Goal: Task Accomplishment & Management: Use online tool/utility

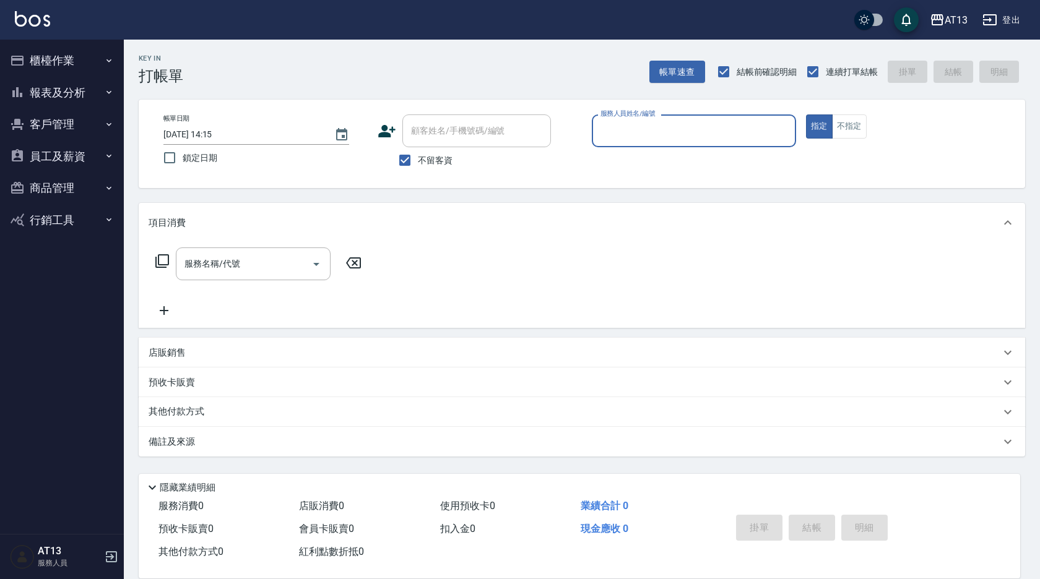
click at [494, 124] on input "服務人員姓名/編號" at bounding box center [693, 131] width 193 height 22
type input "8"
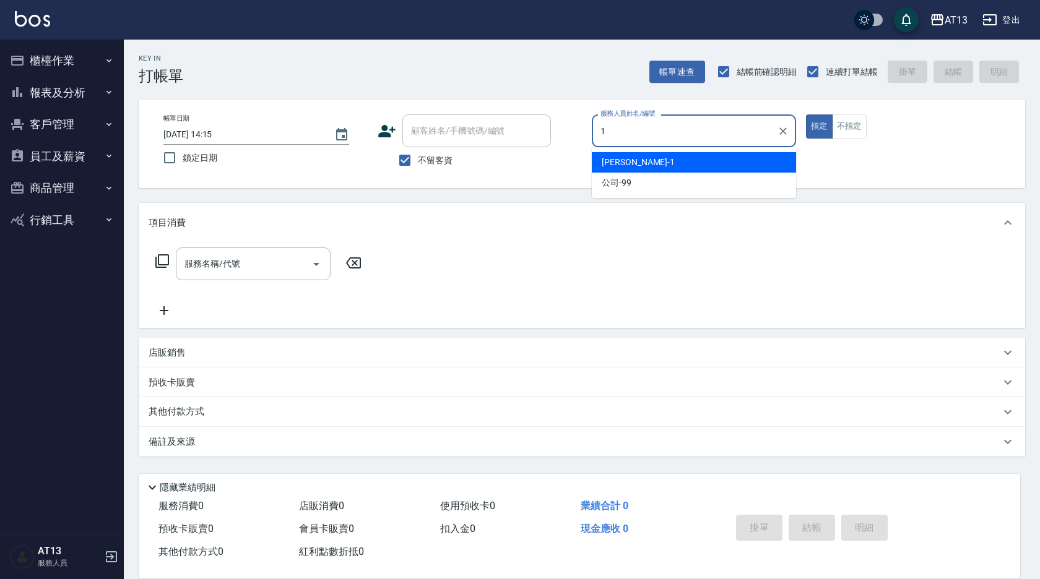
type input "[PERSON_NAME]-1"
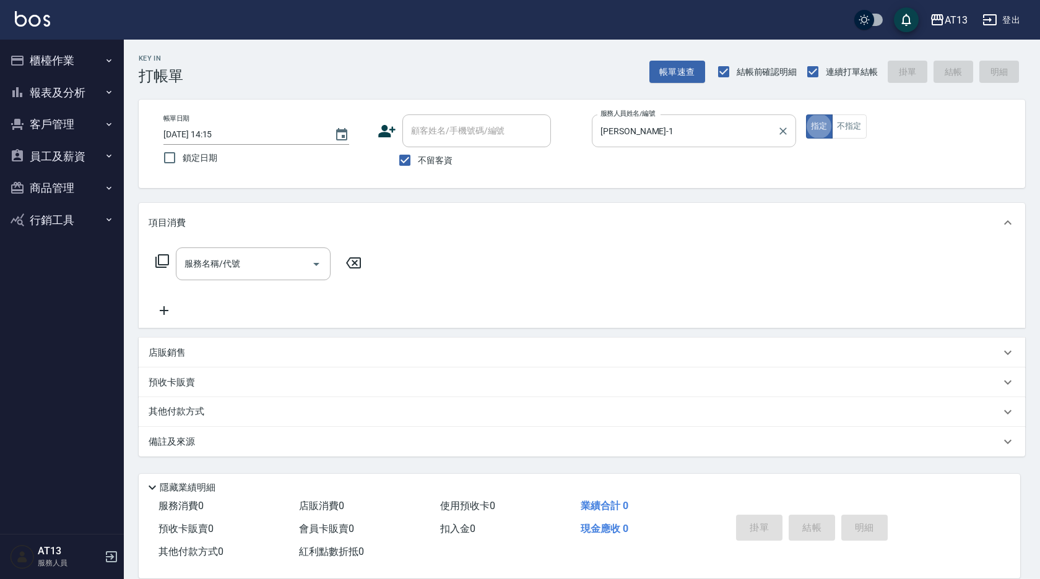
type button "true"
click at [461, 342] on div "店販銷售" at bounding box center [582, 353] width 886 height 30
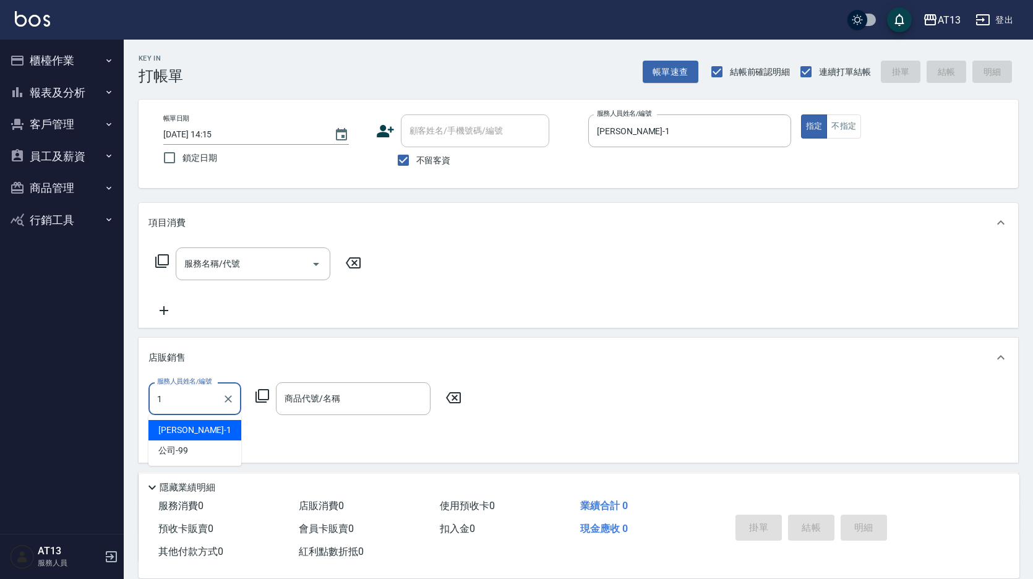
type input "[PERSON_NAME]-1"
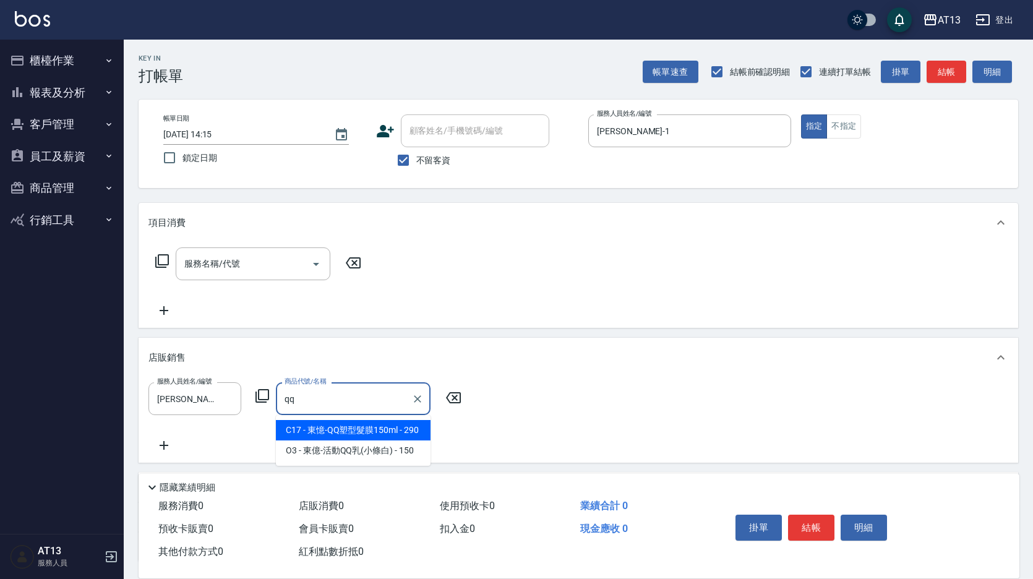
click at [403, 434] on span "C17 - 東憶-QQ塑型髮膜150ml - 290" at bounding box center [353, 430] width 155 height 20
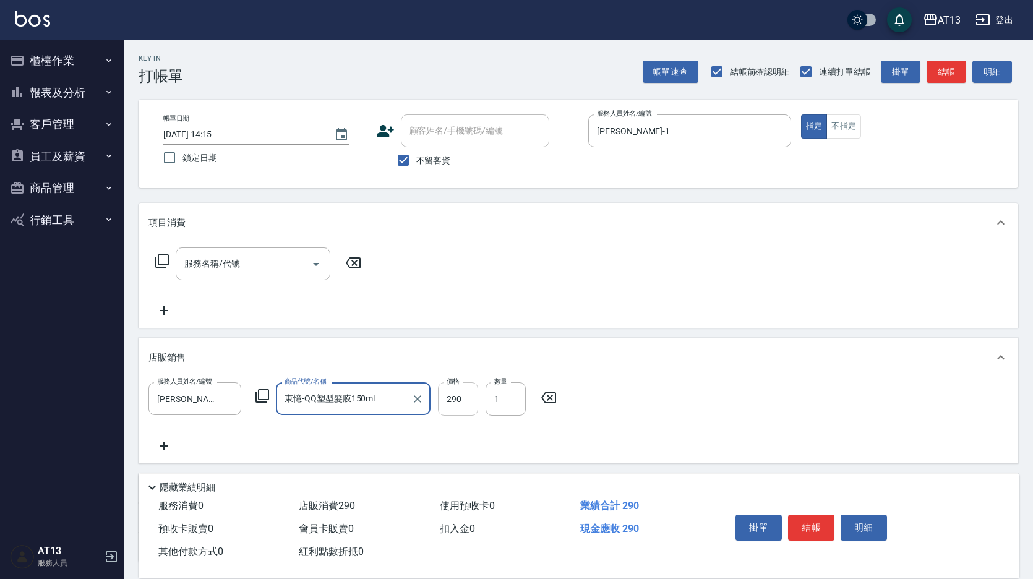
type input "東憶-QQ塑型髮膜150ml"
click at [459, 402] on input "290" at bounding box center [458, 398] width 40 height 33
type input "260"
click at [494, 395] on input "1" at bounding box center [506, 398] width 40 height 33
type input "2"
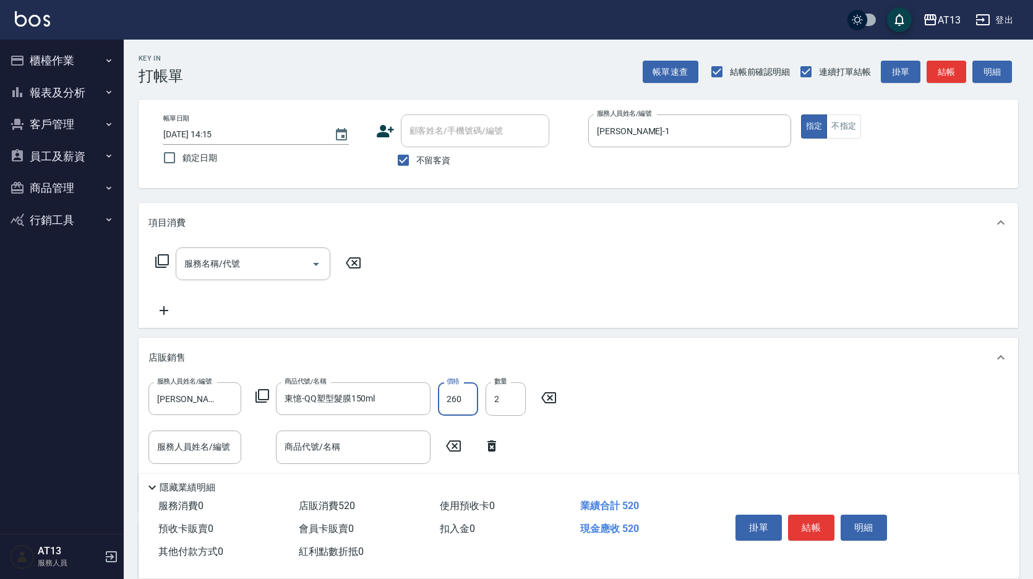
click at [472, 400] on input "260" at bounding box center [458, 398] width 40 height 33
type input "290"
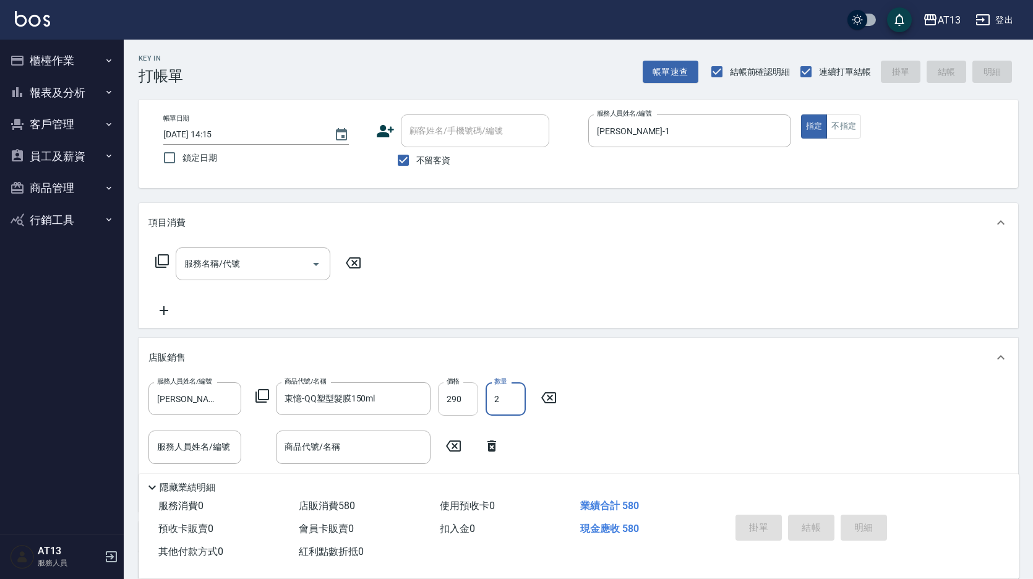
type input "[DATE] 14:16"
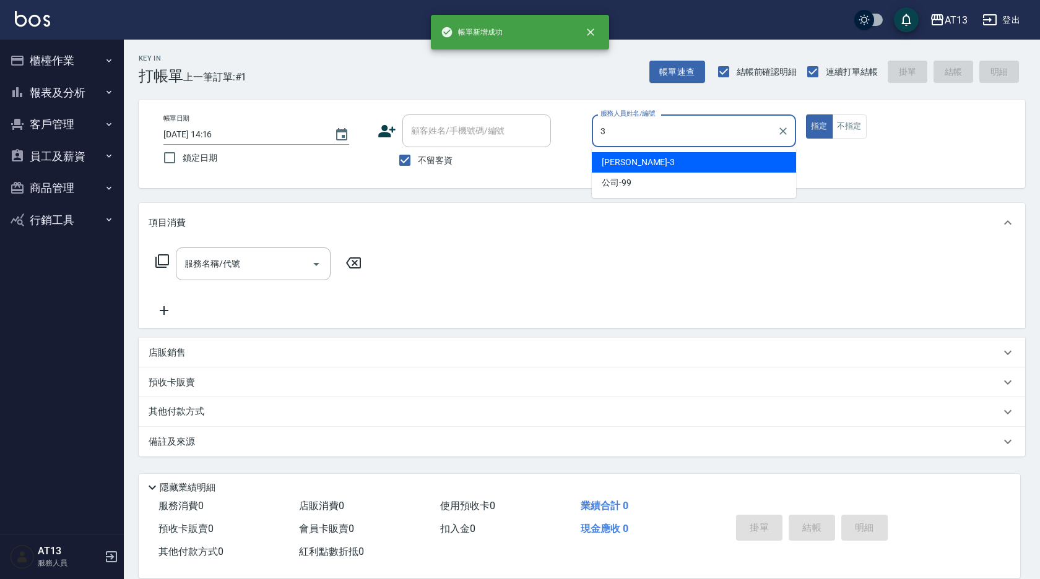
type input "[PERSON_NAME]-3"
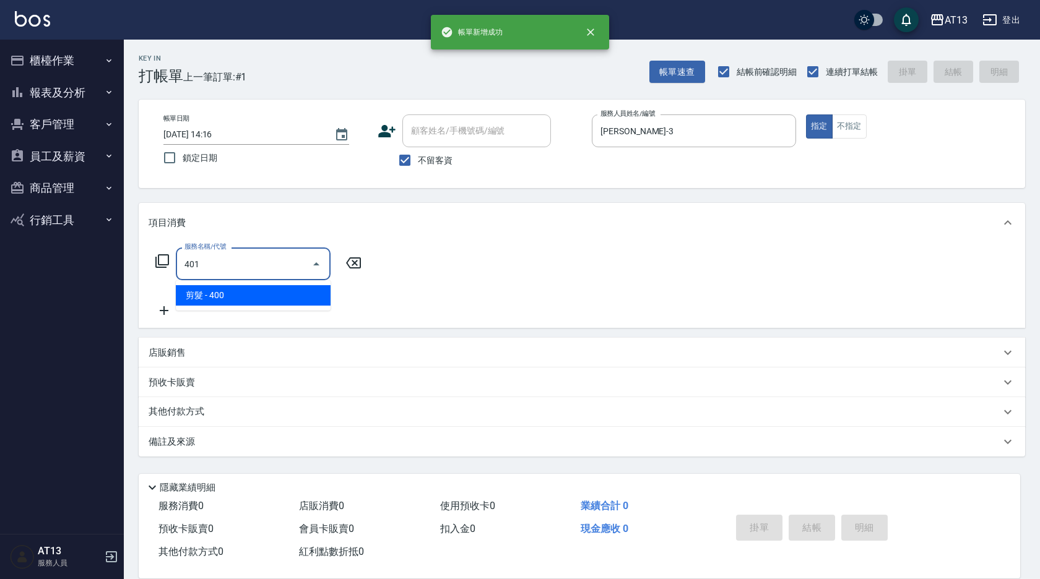
type input "剪髮(401)"
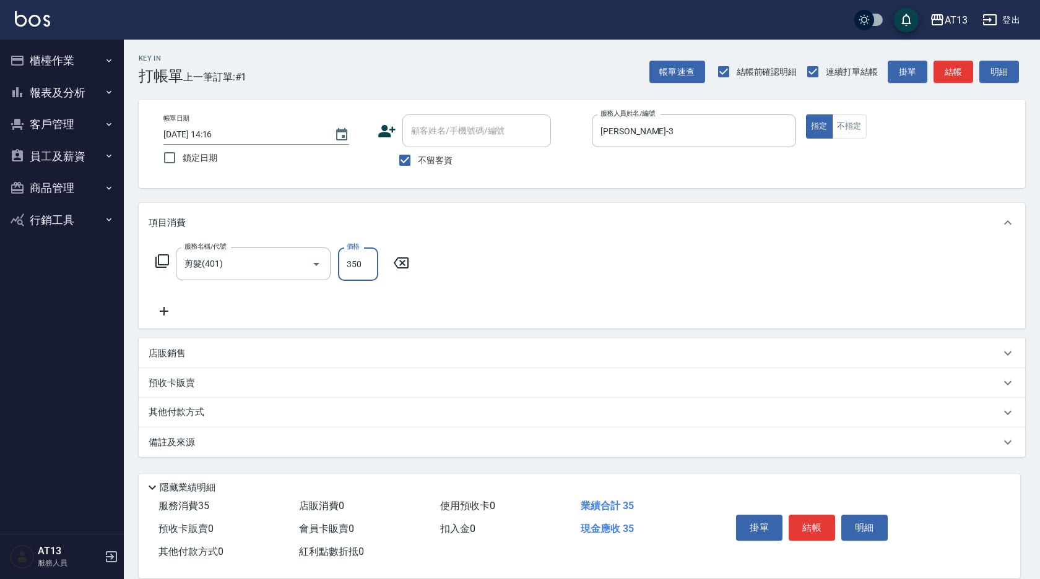
type input "350"
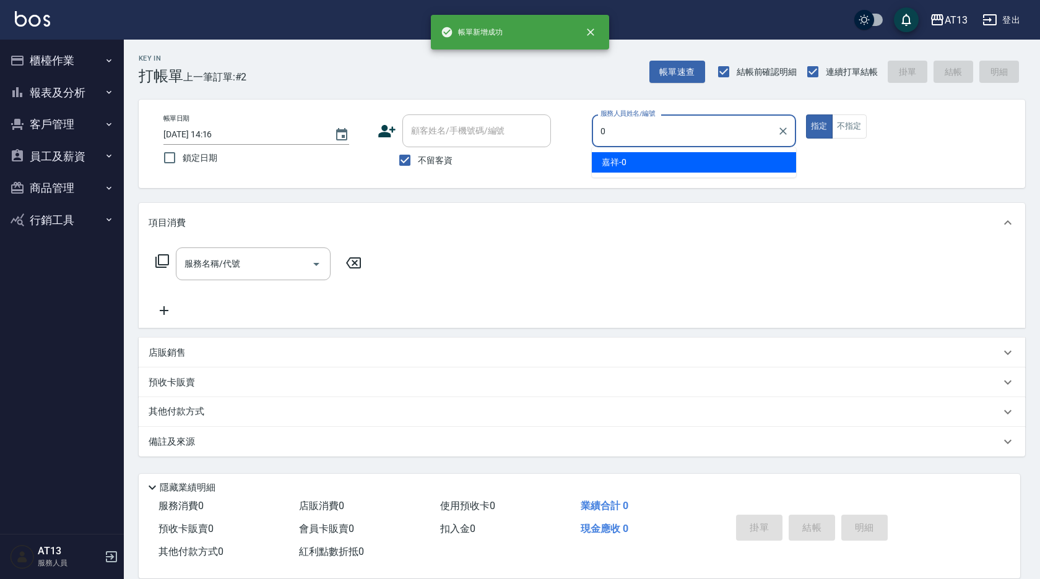
type input "嘉祥-0"
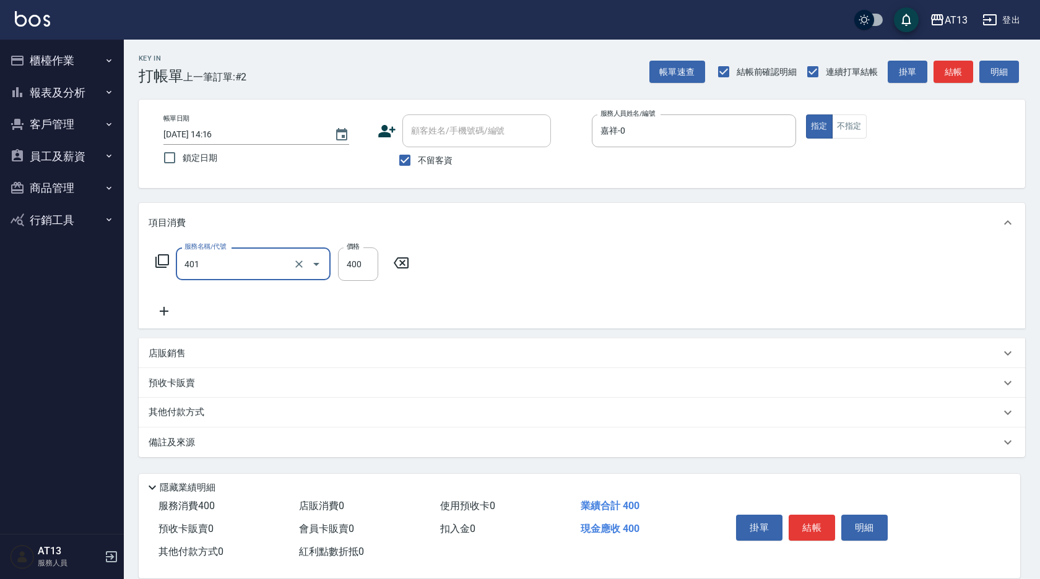
type input "剪髮(401)"
click at [324, 347] on div "店販銷售" at bounding box center [575, 353] width 852 height 13
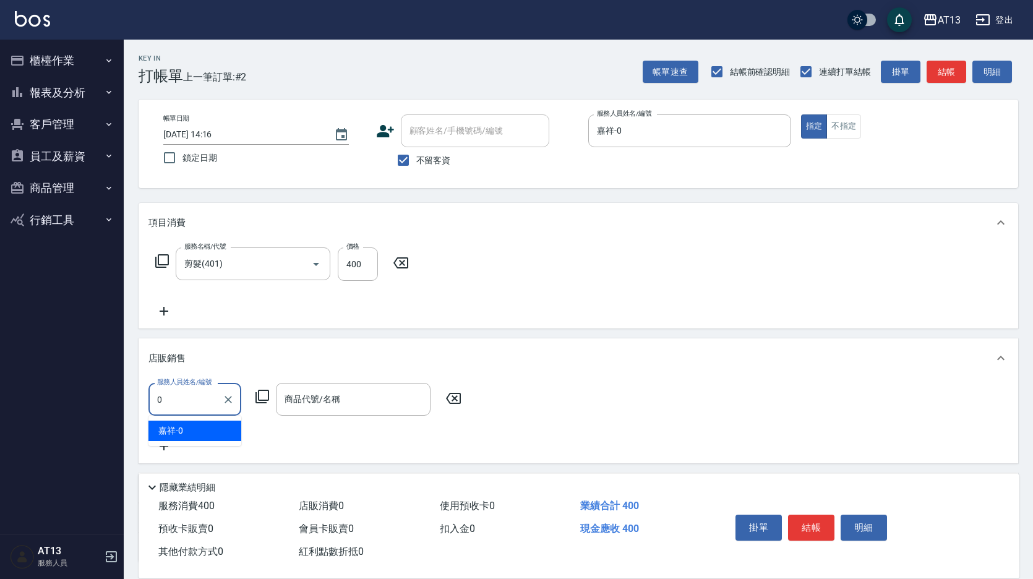
type input "嘉祥-0"
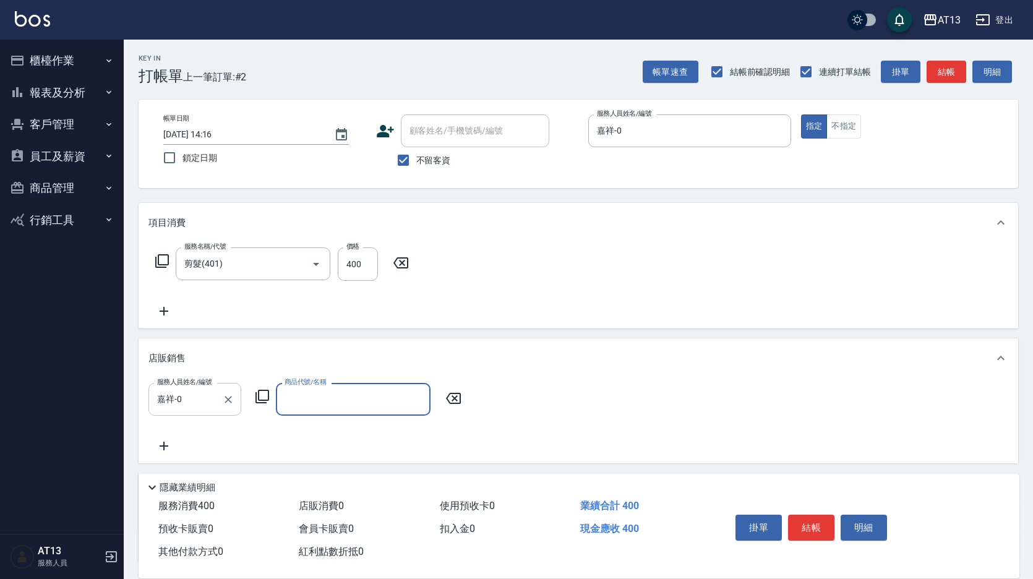
type input "r"
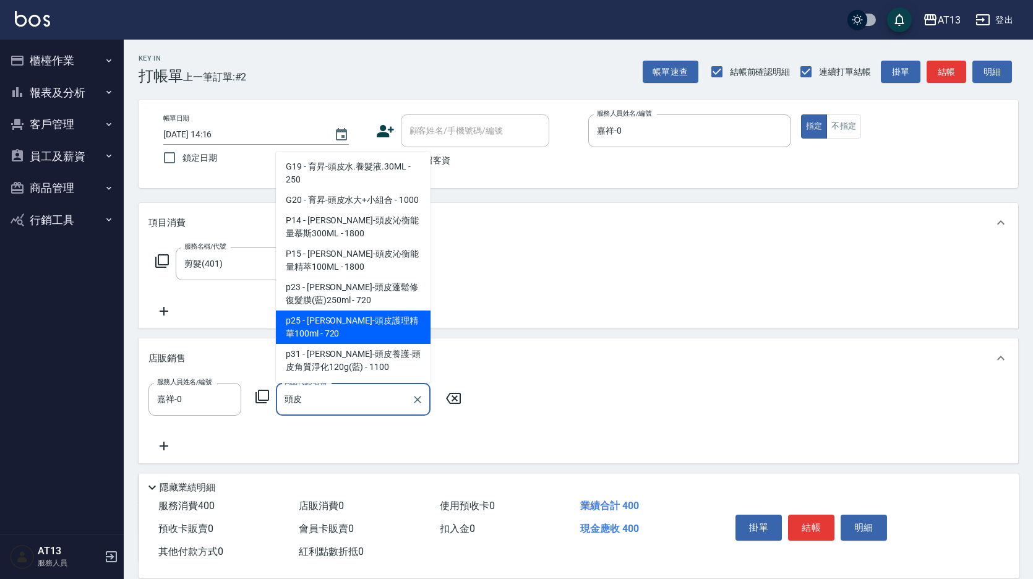
click at [374, 334] on span "p25 - [PERSON_NAME]-頭皮護理精華100ml - 720" at bounding box center [353, 327] width 155 height 33
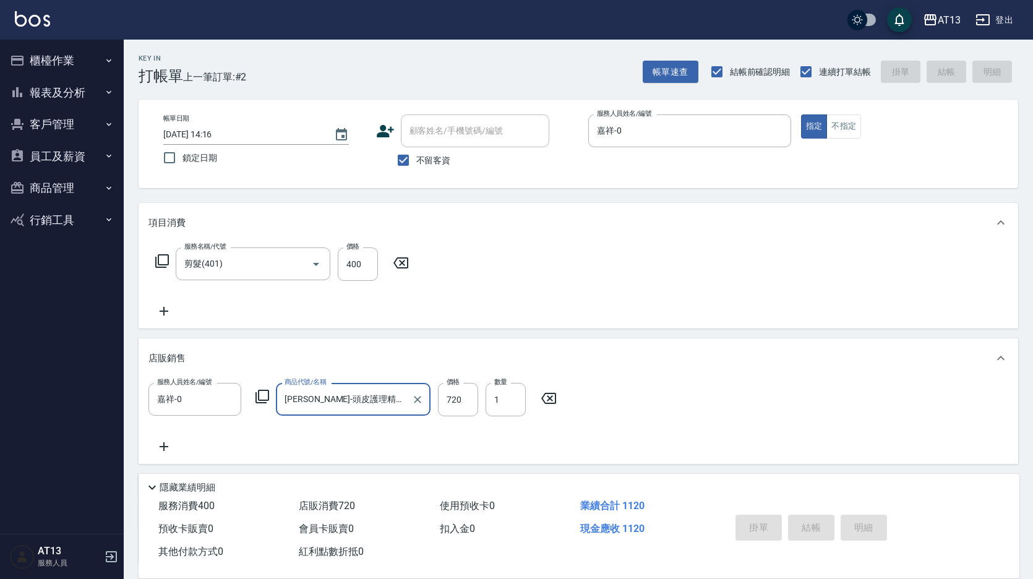
type input "[PERSON_NAME]-頭皮護理精華100ml"
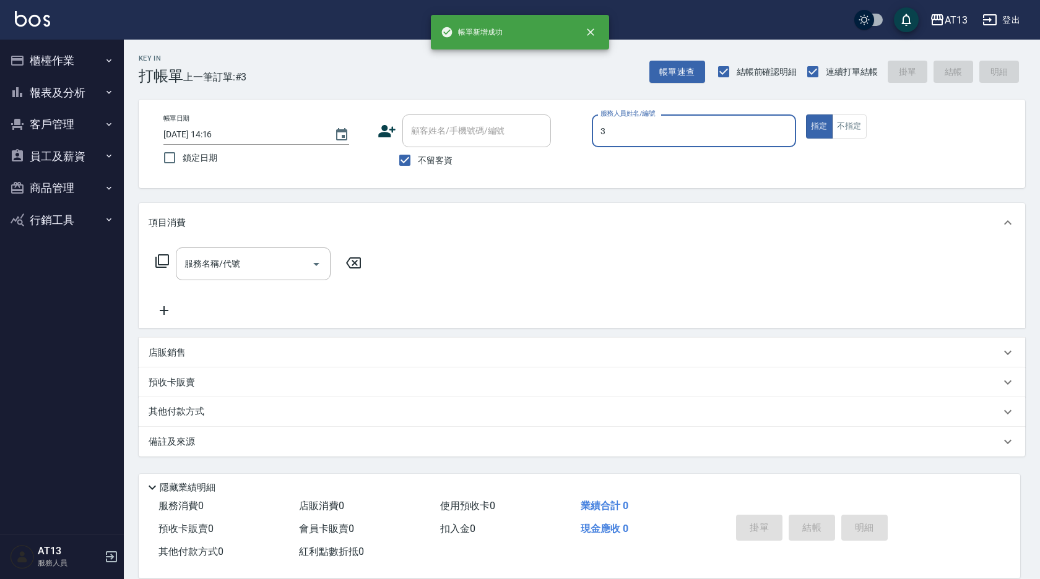
type input "[PERSON_NAME]-3"
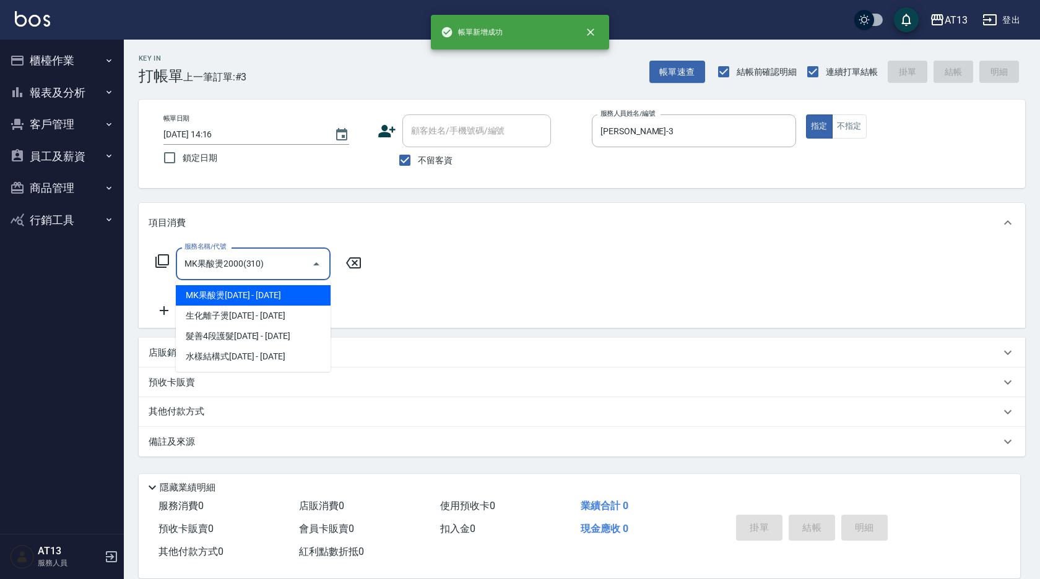
type input "MK果酸燙2000(310)"
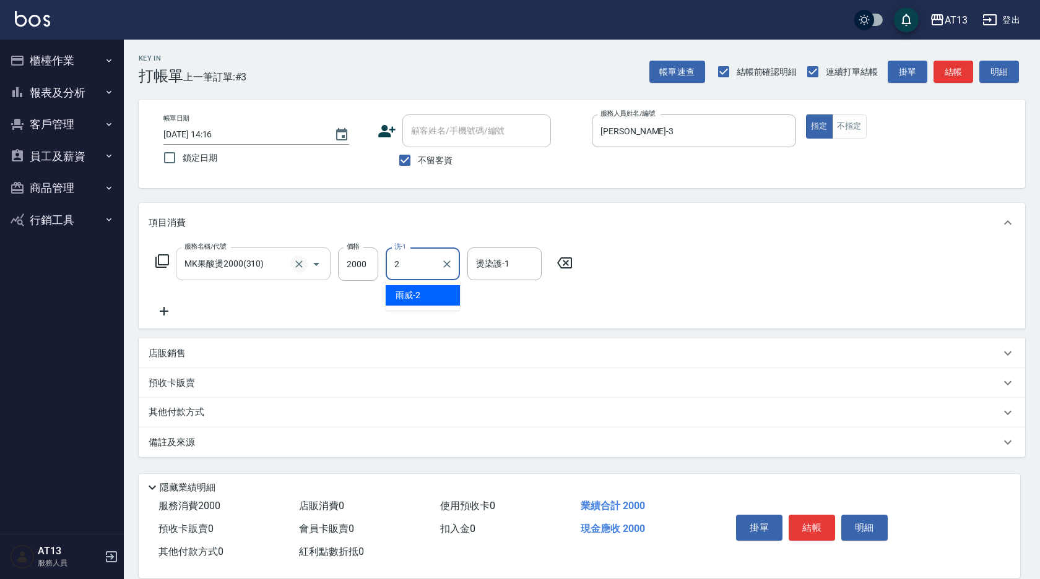
click at [293, 270] on icon "Clear" at bounding box center [299, 264] width 12 height 12
type input "2"
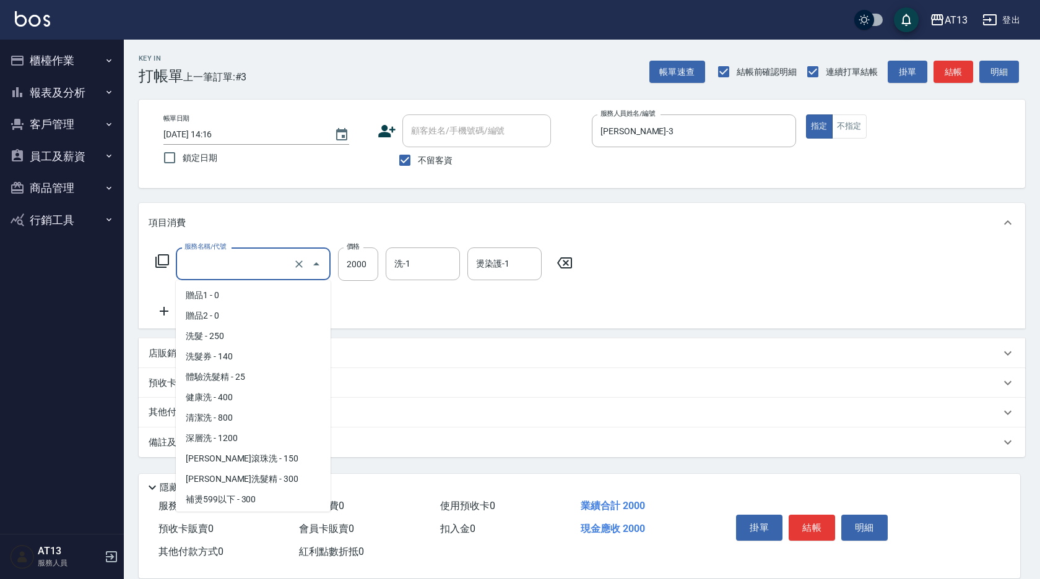
click at [274, 272] on input "服務名稱/代號" at bounding box center [235, 264] width 109 height 22
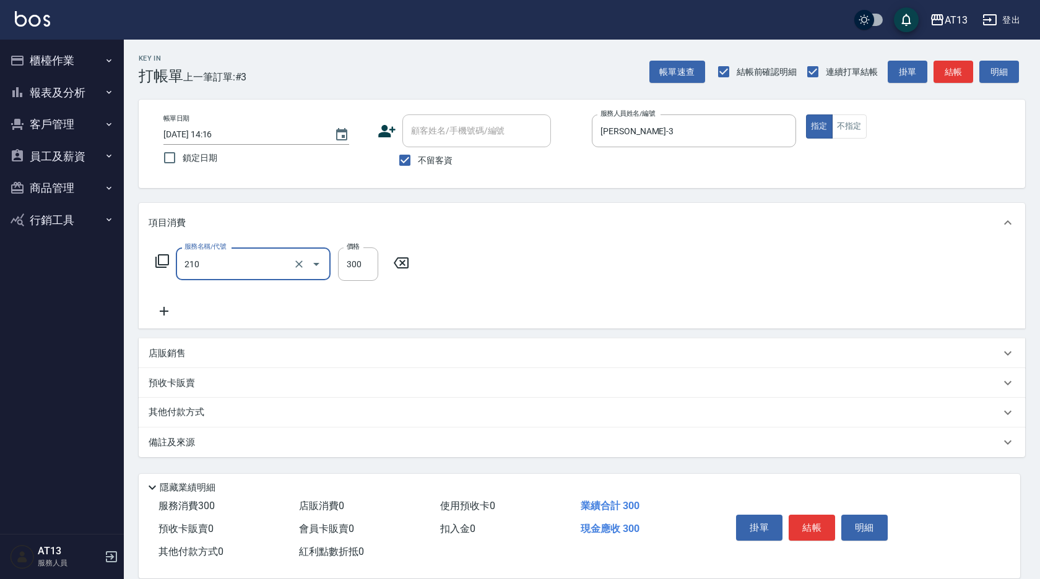
type input "歐娜洗髮精(210)"
type input "[PERSON_NAME]-29"
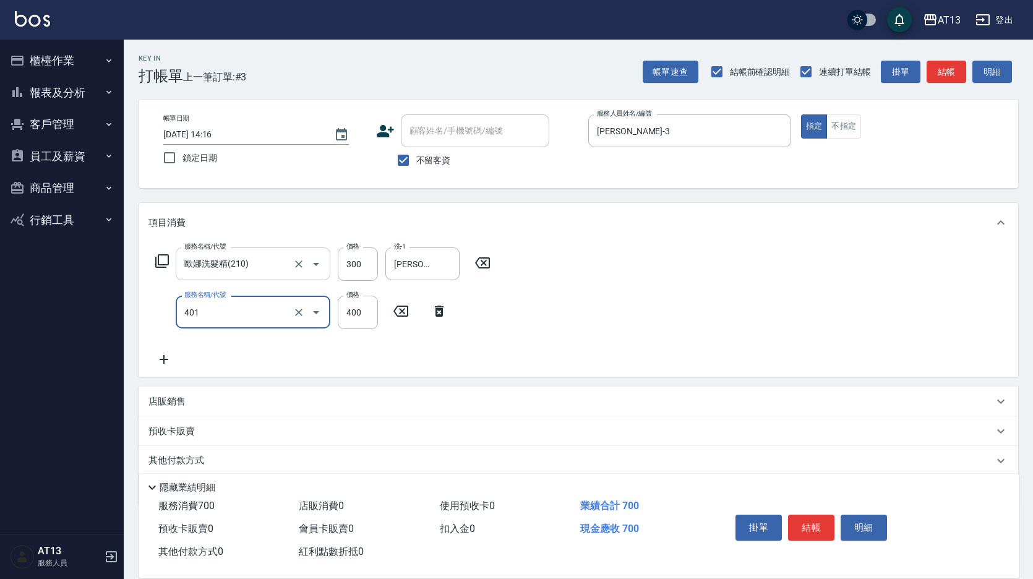
type input "剪髮(401)"
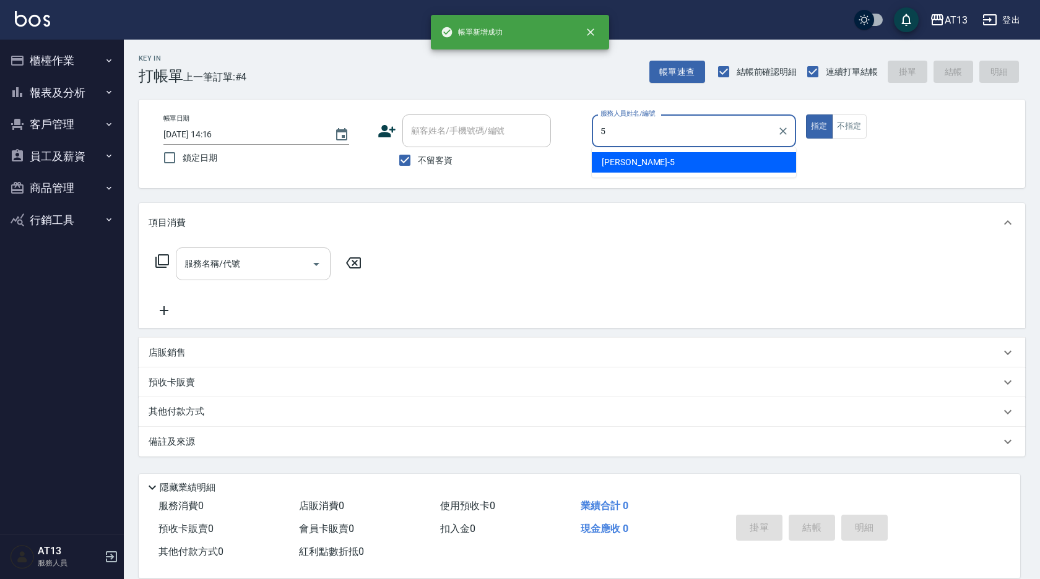
type input "[PERSON_NAME]-5"
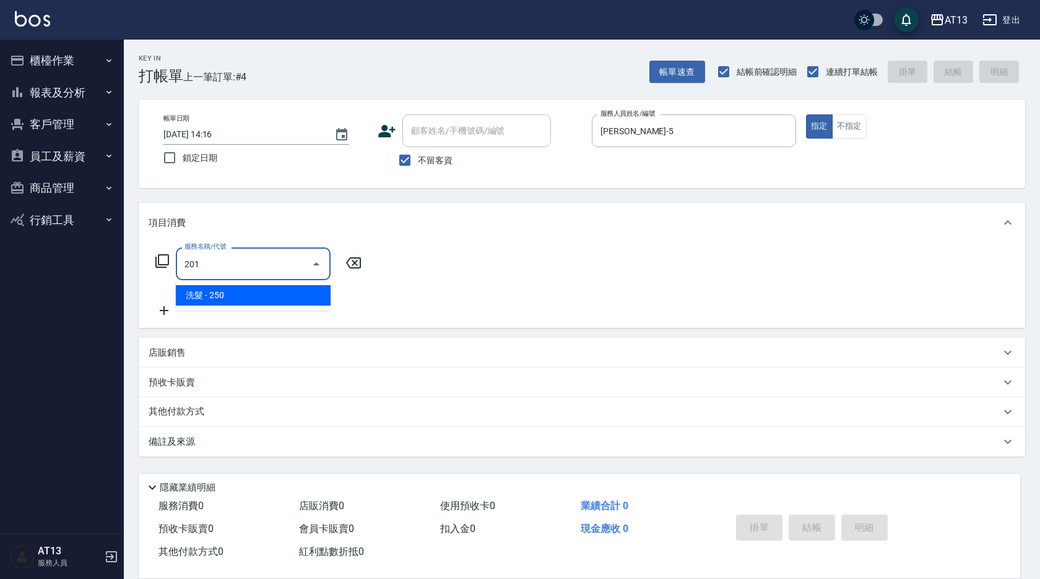
type input "洗髮(201)"
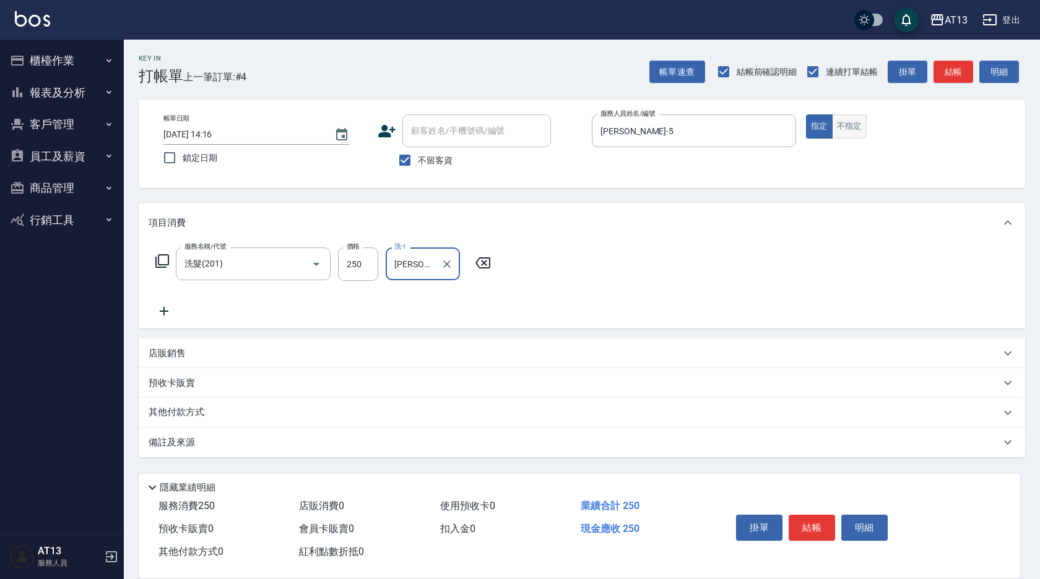
type input "[PERSON_NAME]-29"
click at [494, 134] on button "不指定" at bounding box center [849, 126] width 35 height 24
type button "false"
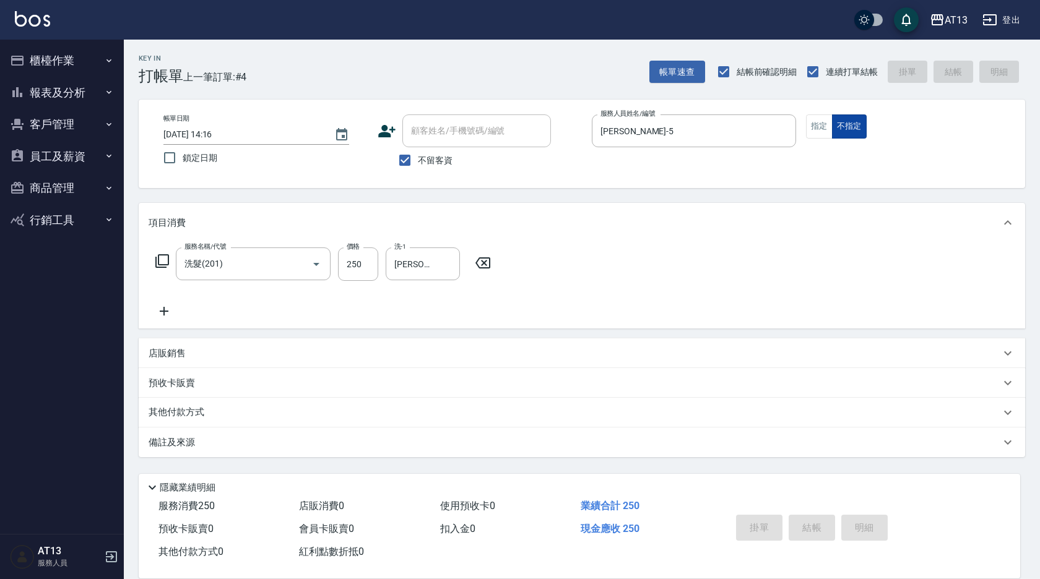
type input "[DATE] 14:17"
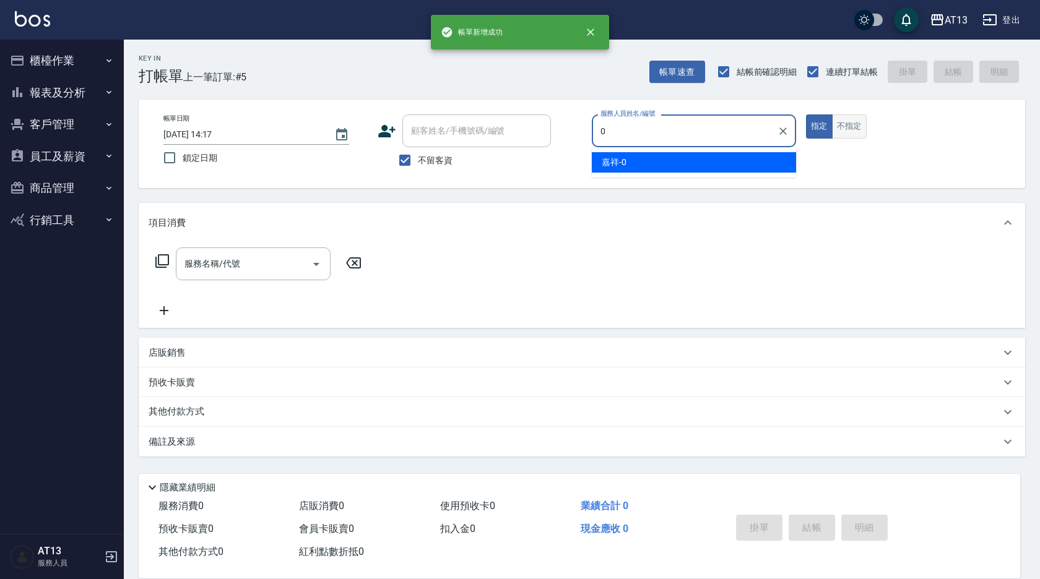
type input "嘉祥-0"
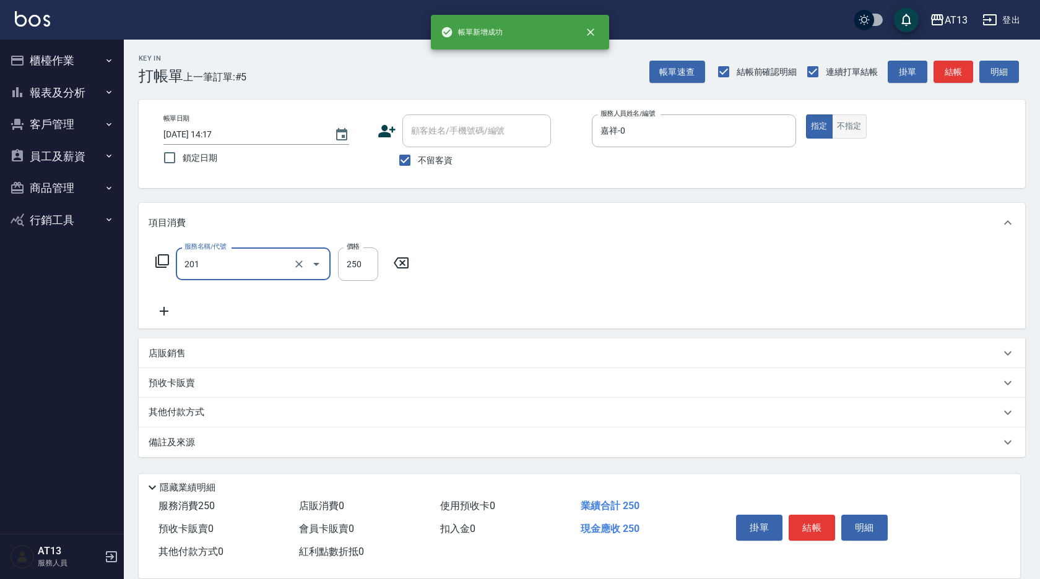
type input "洗髮(201)"
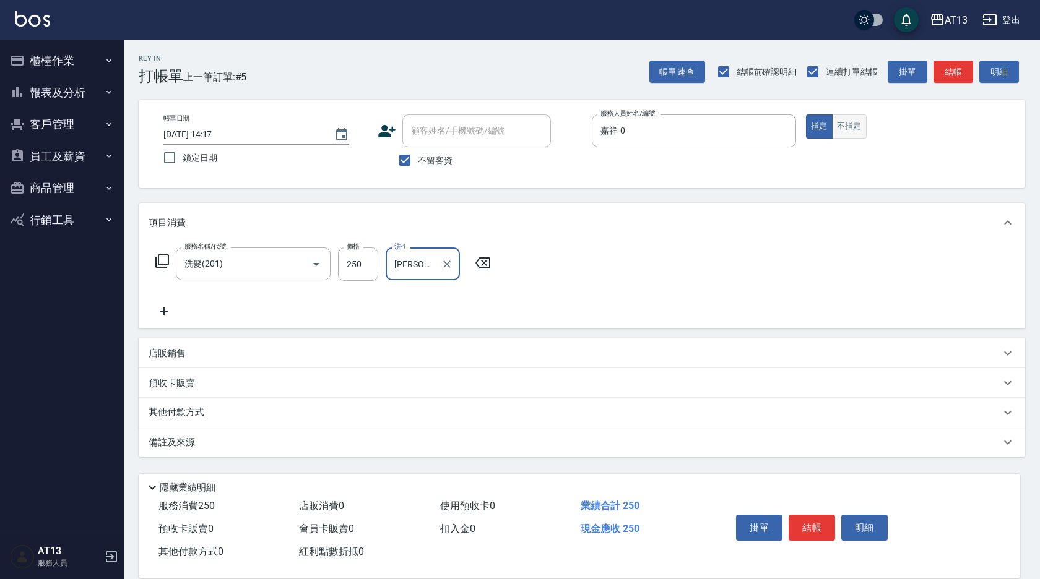
type input "[PERSON_NAME]-23"
click at [494, 119] on button "不指定" at bounding box center [849, 126] width 35 height 24
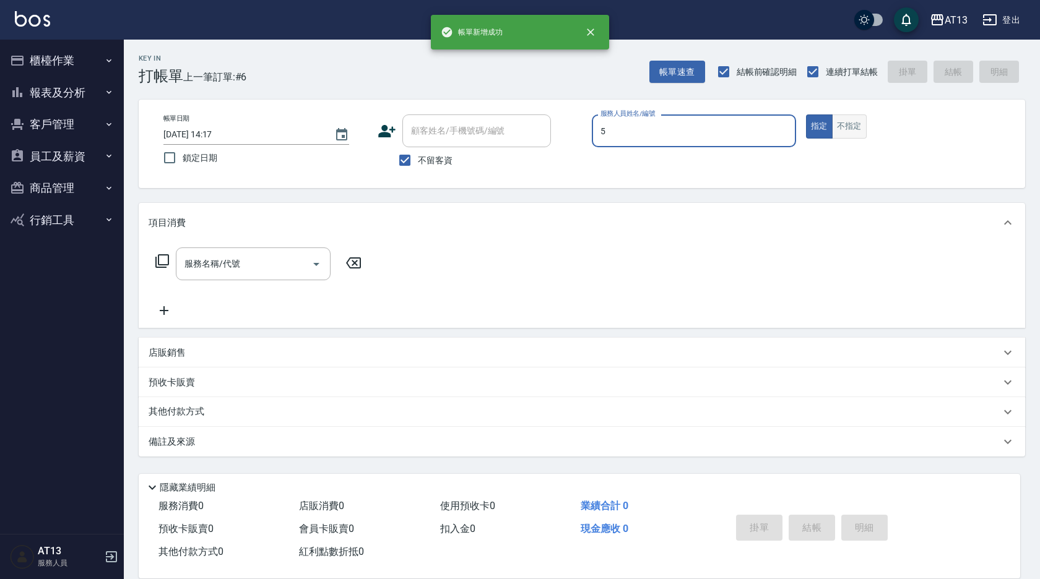
type input "[PERSON_NAME]-5"
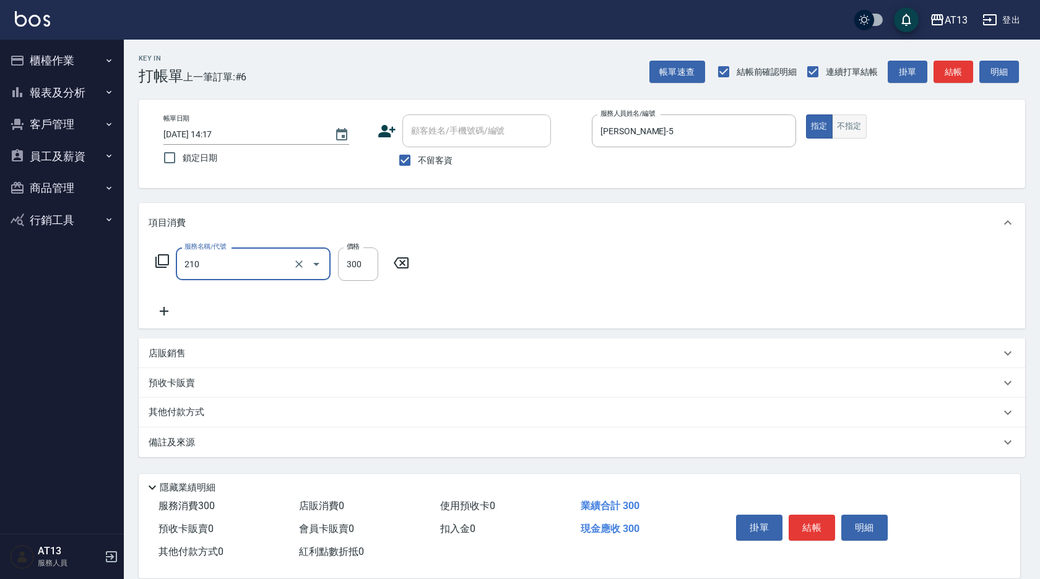
type input "歐娜洗髮精(210)"
type input "[PERSON_NAME]-11"
click at [494, 119] on button "不指定" at bounding box center [849, 126] width 35 height 24
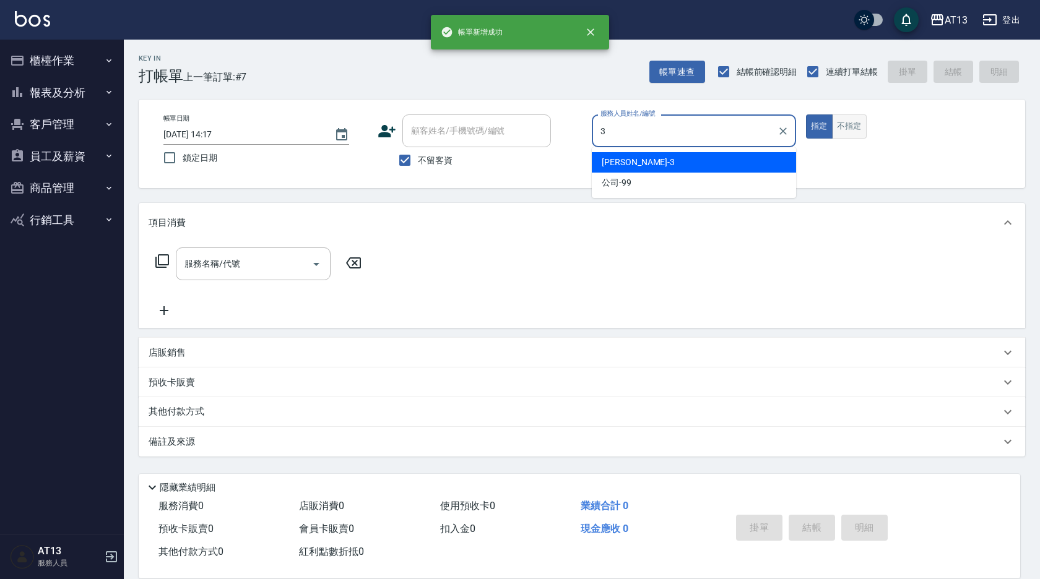
type input "[PERSON_NAME]-3"
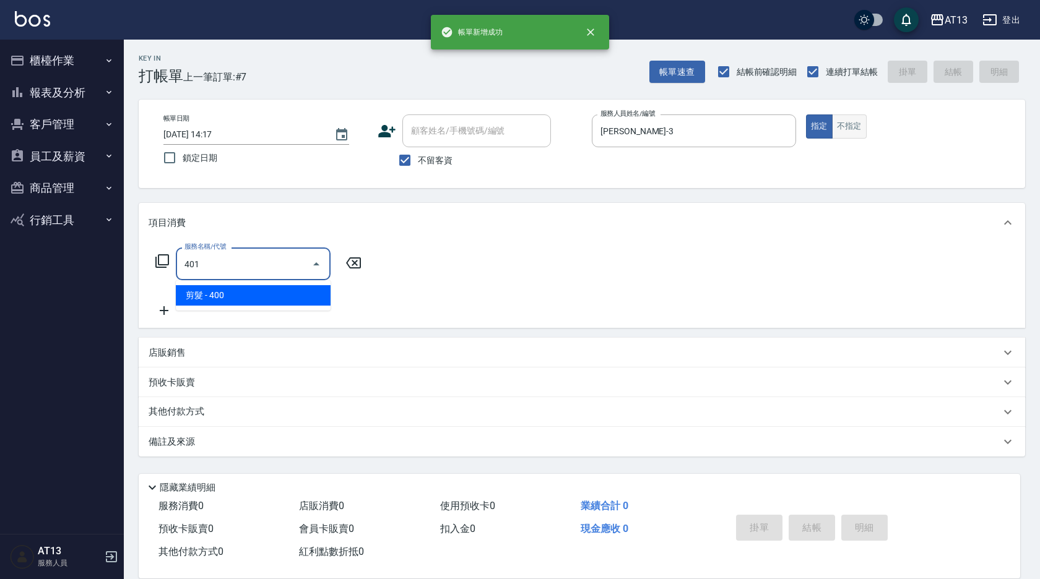
type input "剪髮(401)"
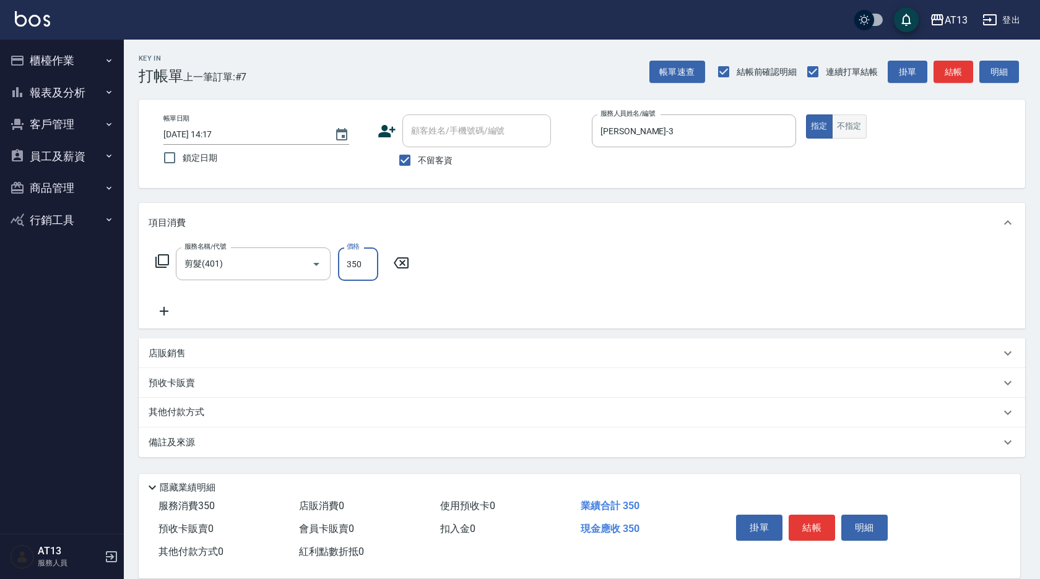
type input "350"
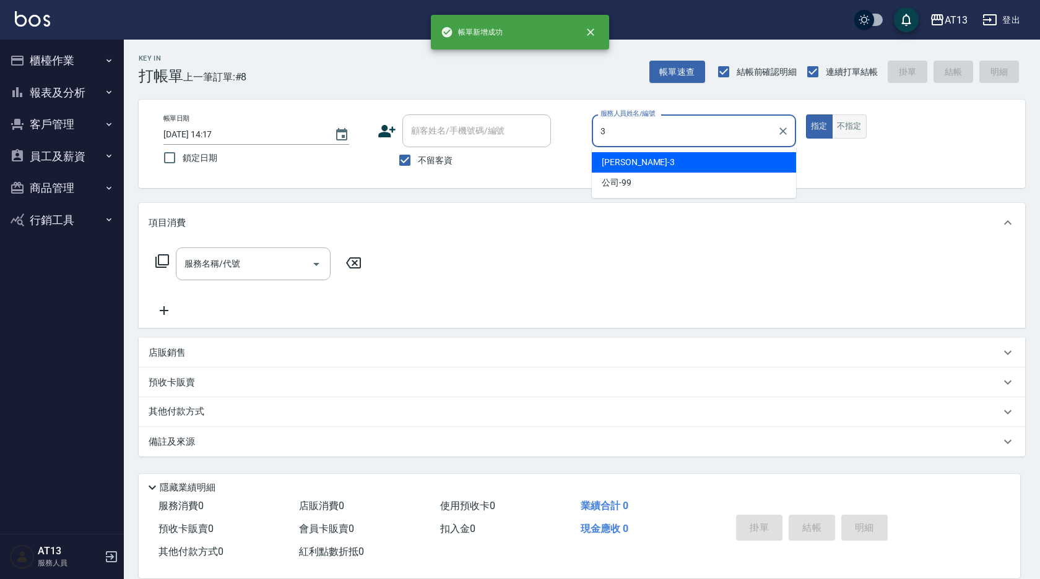
type input "[PERSON_NAME]-3"
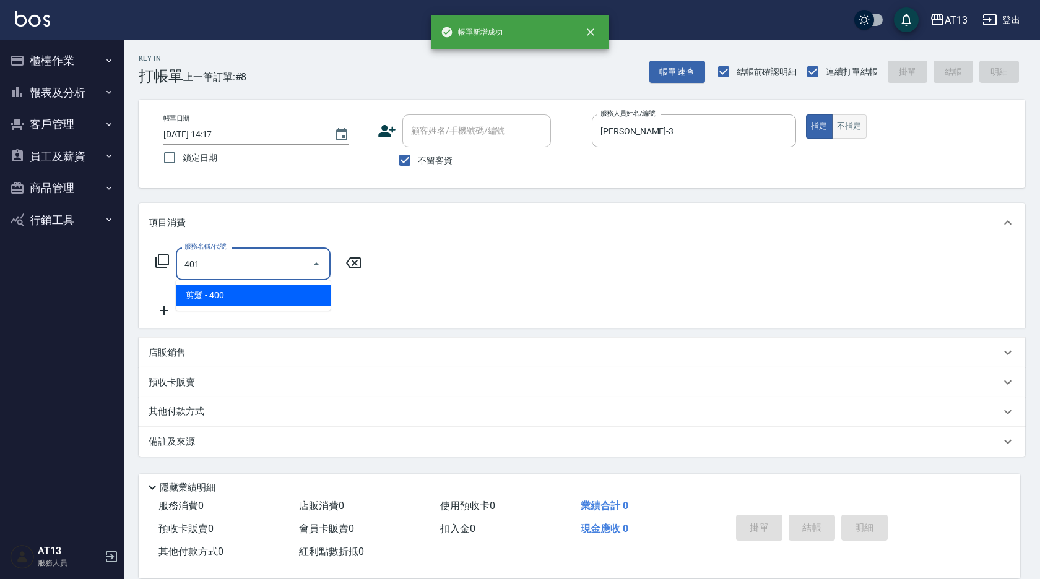
type input "剪髮(401)"
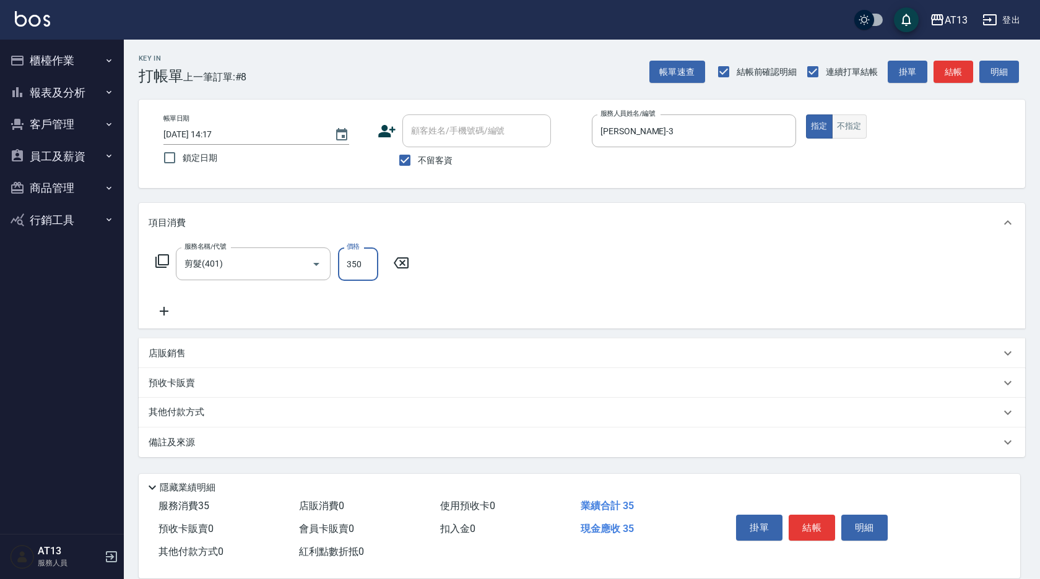
type input "350"
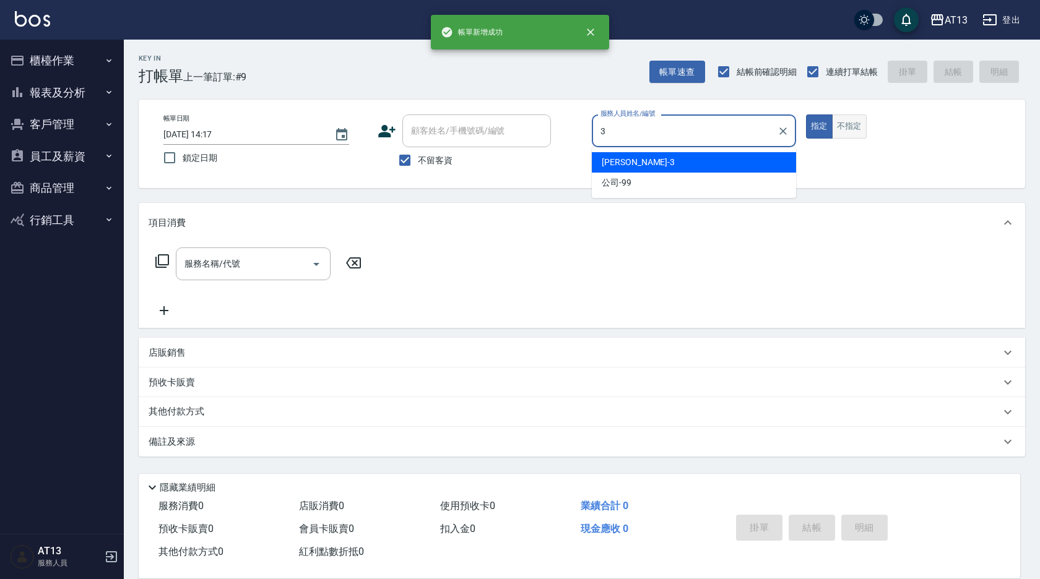
type input "[PERSON_NAME]-3"
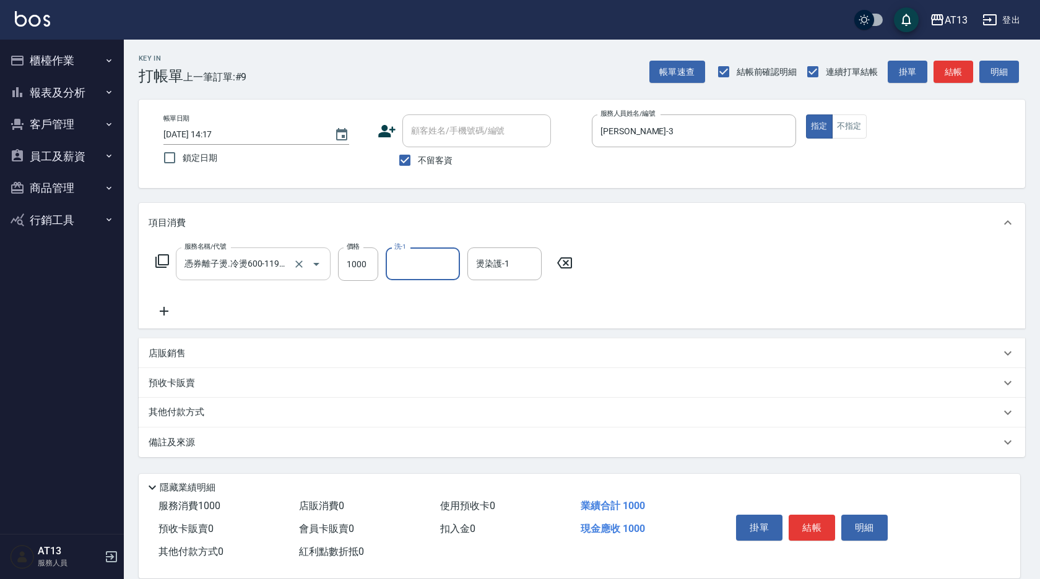
click at [243, 259] on input "憑券離子燙.冷燙600-1198(303)" at bounding box center [235, 264] width 109 height 22
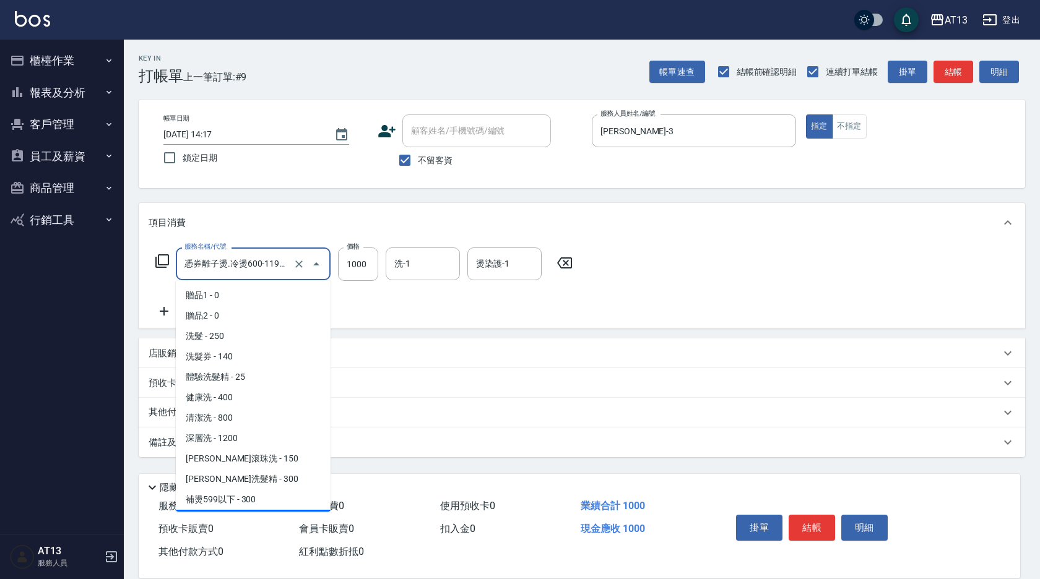
scroll to position [19, 0]
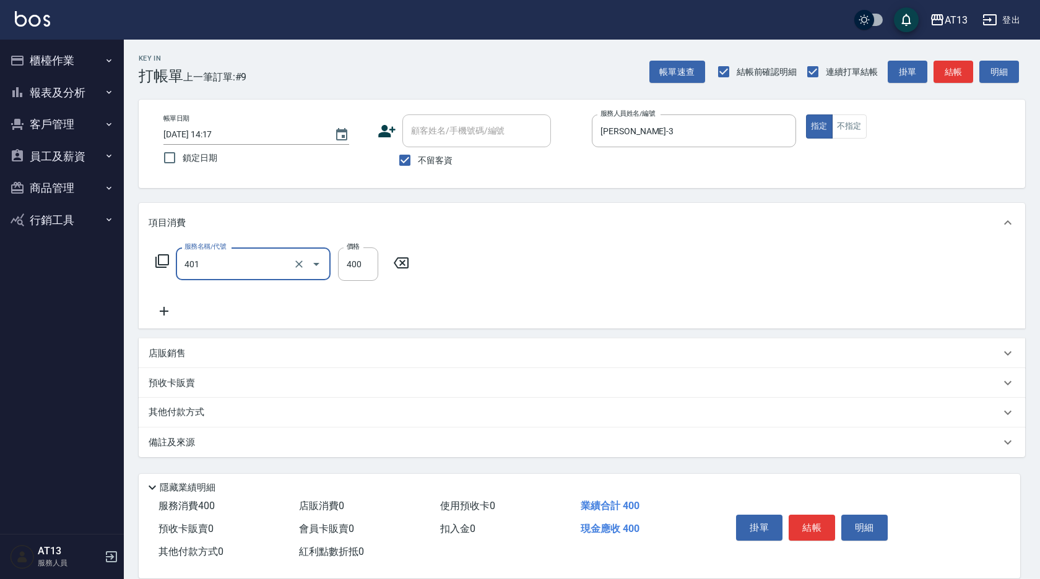
type input "剪髮(401)"
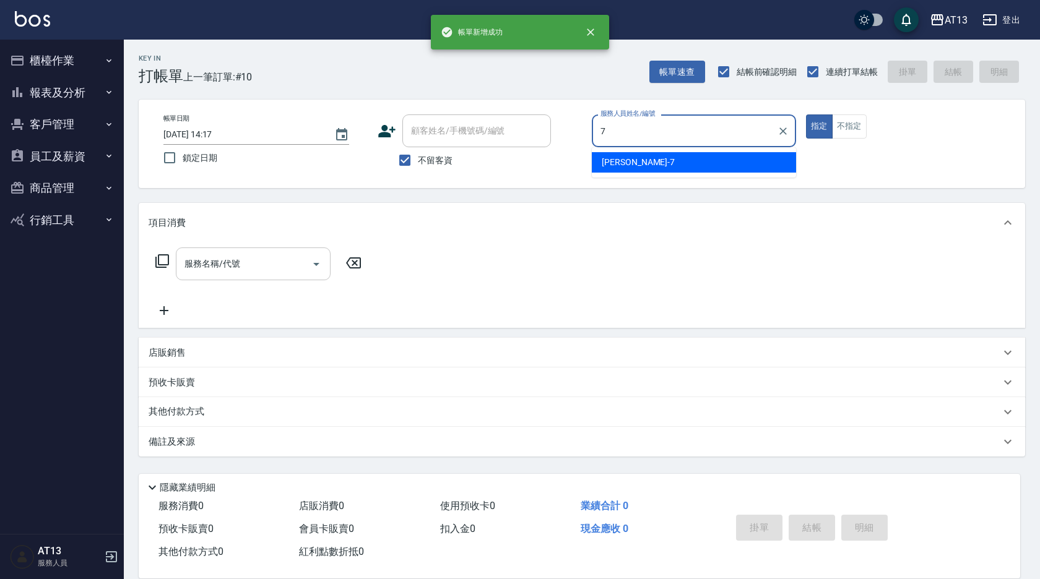
type input "[PERSON_NAME]-7"
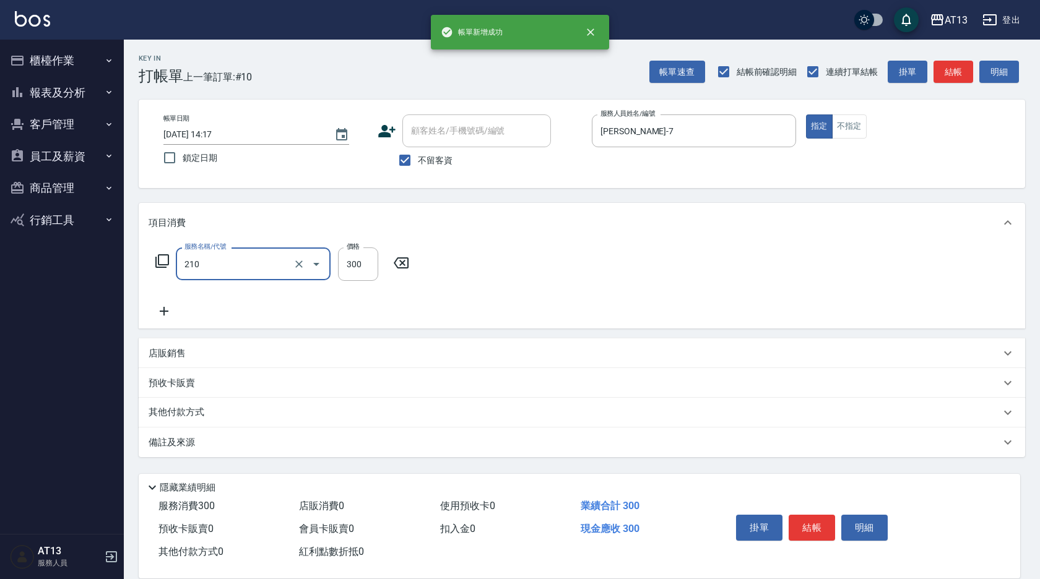
type input "歐娜洗髮精(210)"
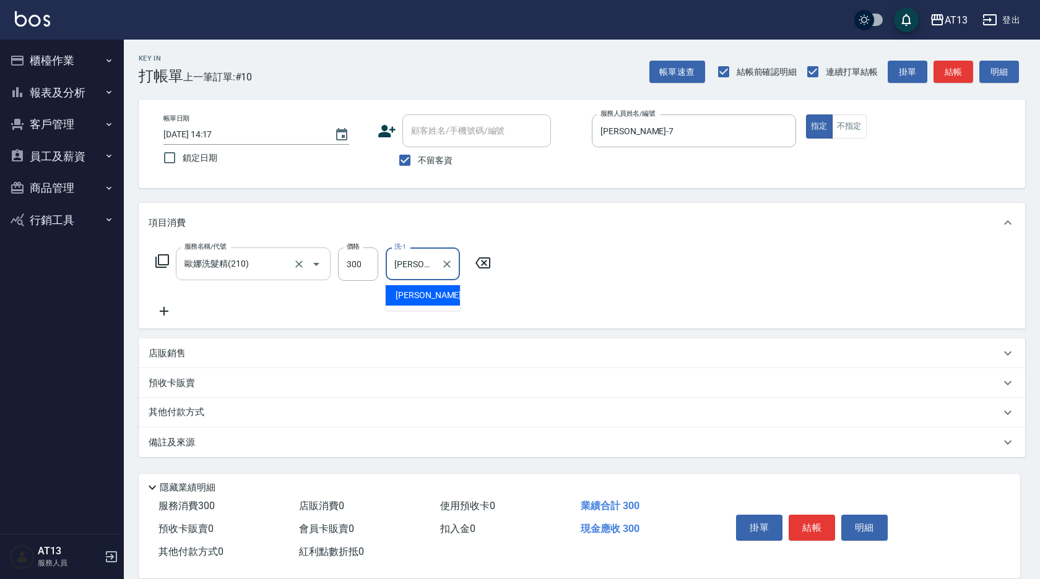
type input "[PERSON_NAME]-29"
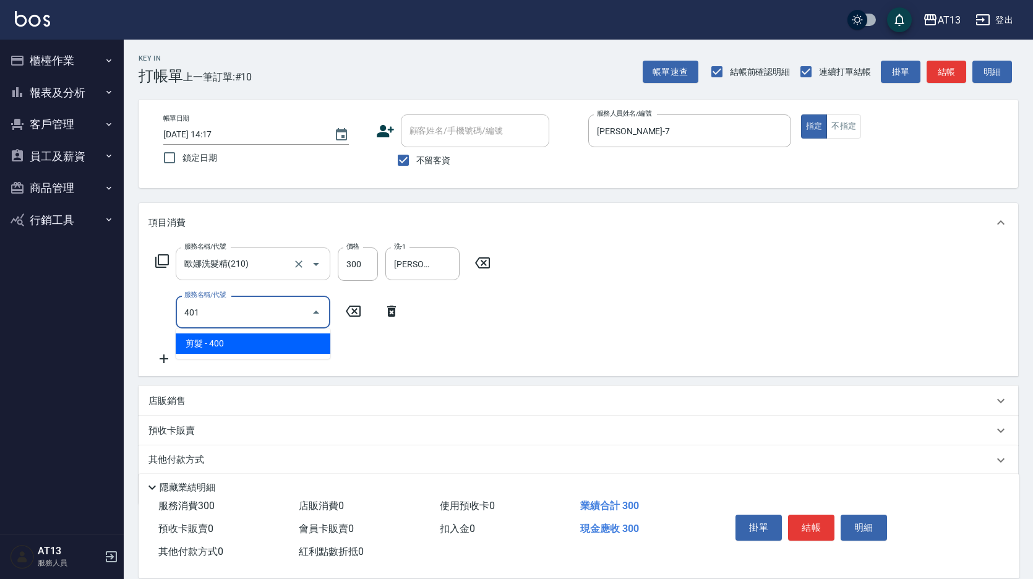
type input "剪髮(401)"
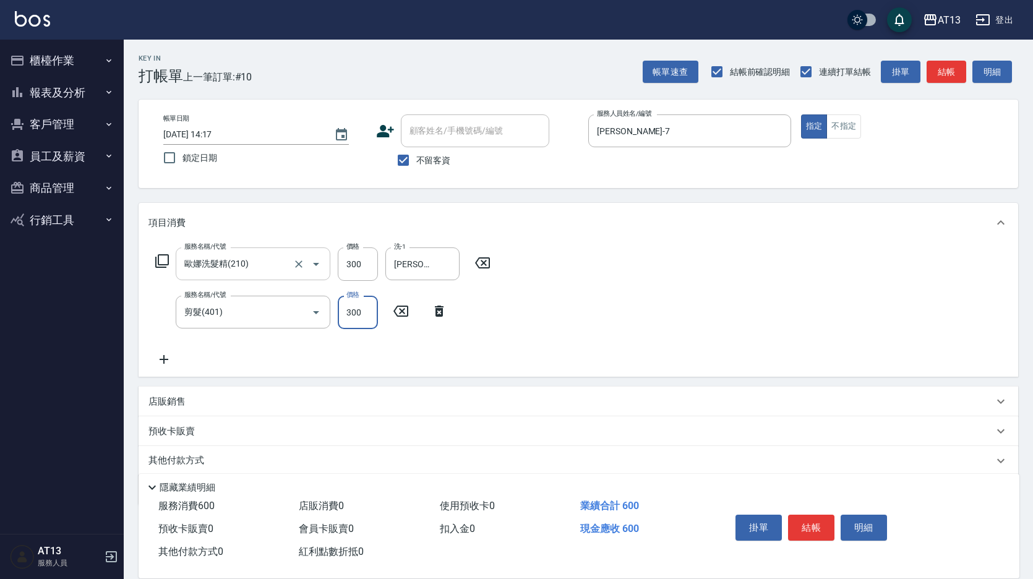
type input "300"
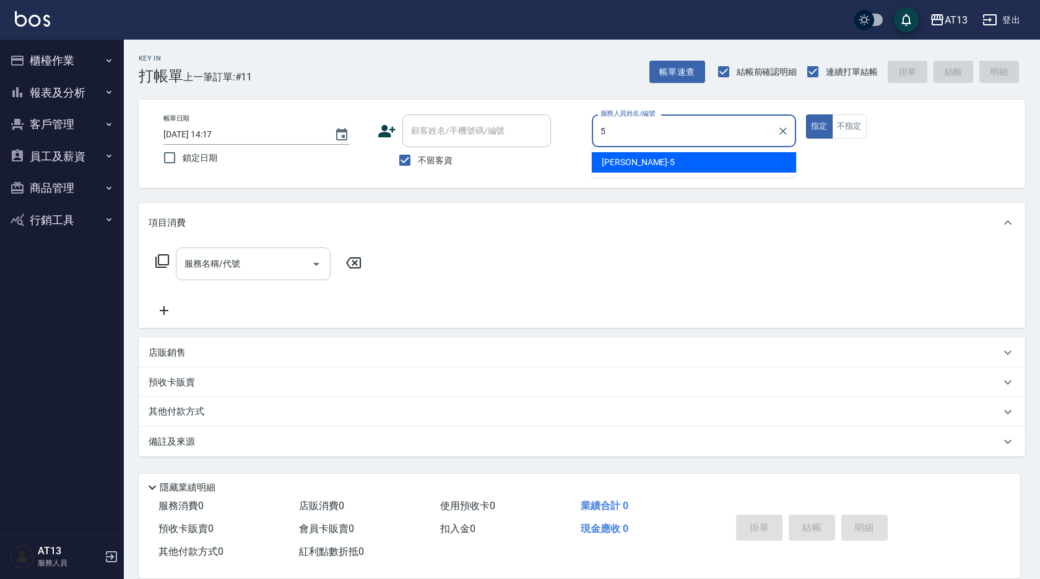
type input "[PERSON_NAME]-5"
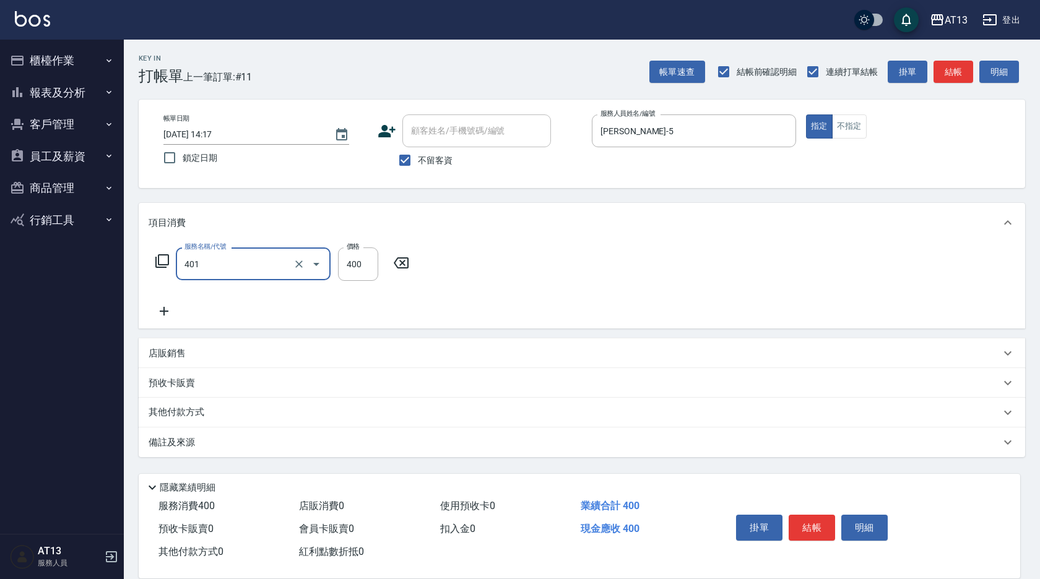
type input "剪髮(401)"
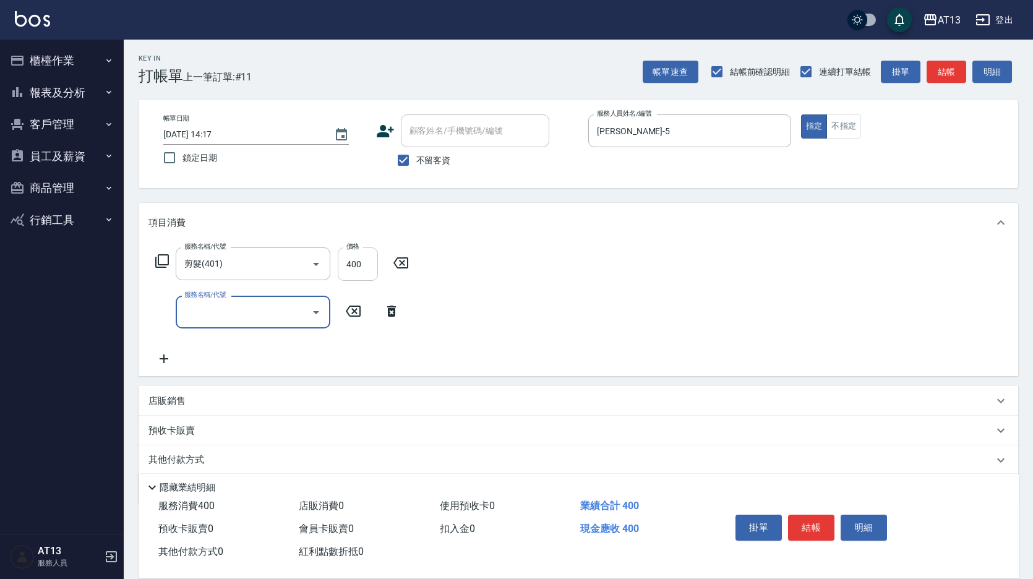
click at [345, 252] on input "400" at bounding box center [358, 264] width 40 height 33
type input "200"
click at [494, 137] on button "不指定" at bounding box center [844, 126] width 35 height 24
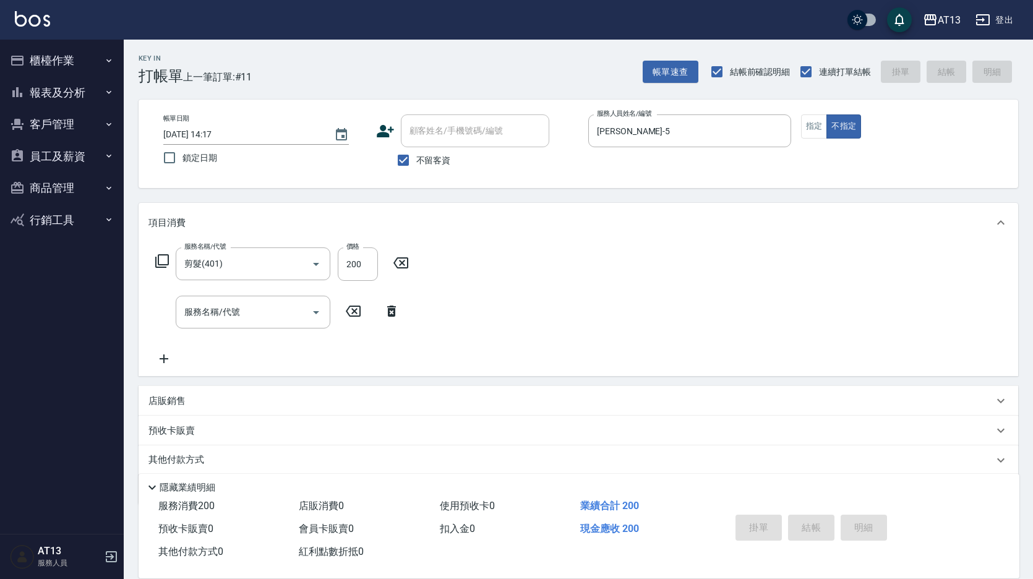
type input "[DATE] 14:18"
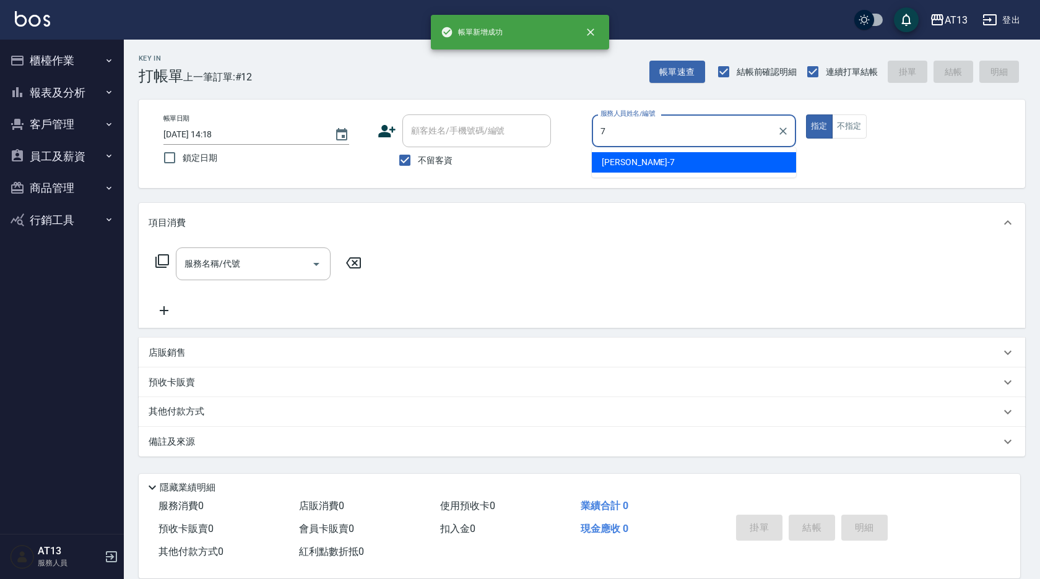
type input "[PERSON_NAME]-7"
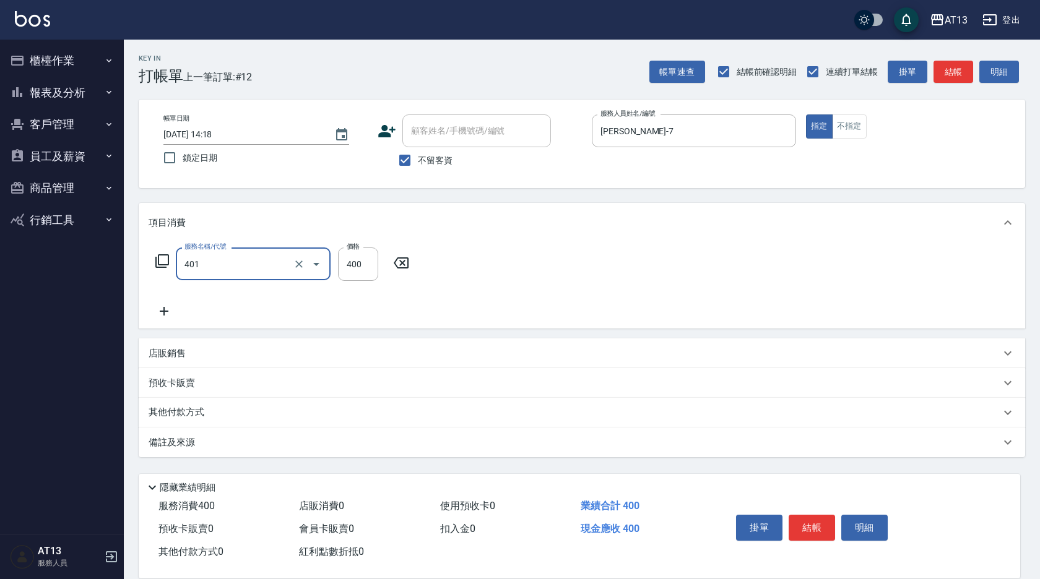
type input "剪髮(401)"
type input "250"
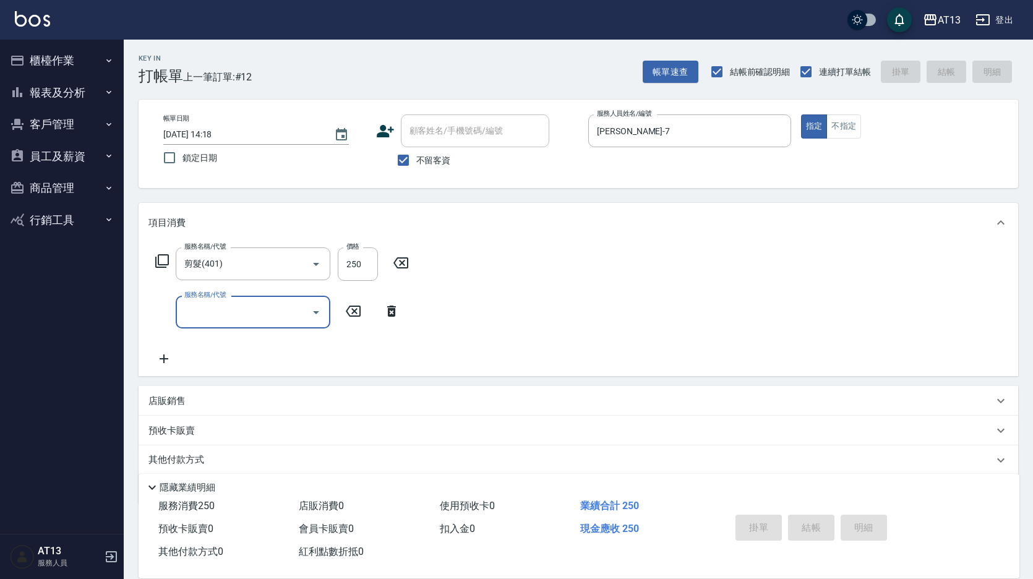
type input "[DATE] 14:19"
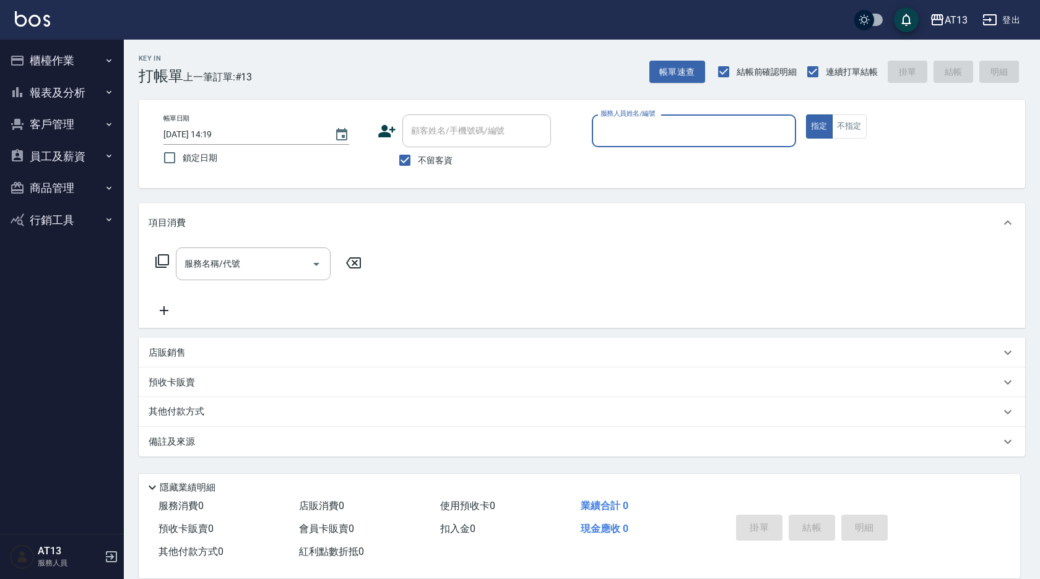
click at [494, 116] on div "服務人員姓名/編號" at bounding box center [694, 130] width 204 height 33
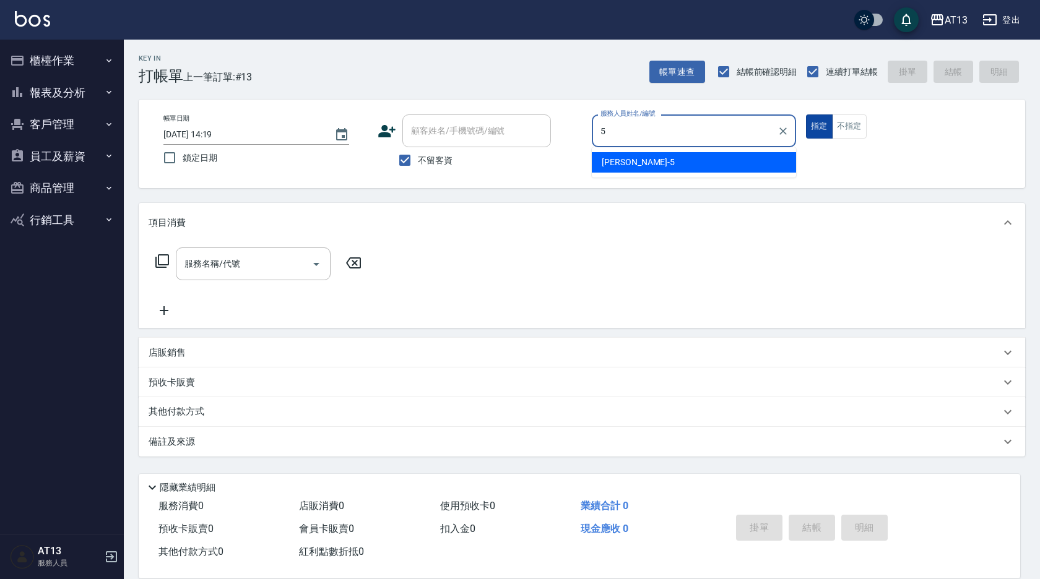
type input "[PERSON_NAME]-5"
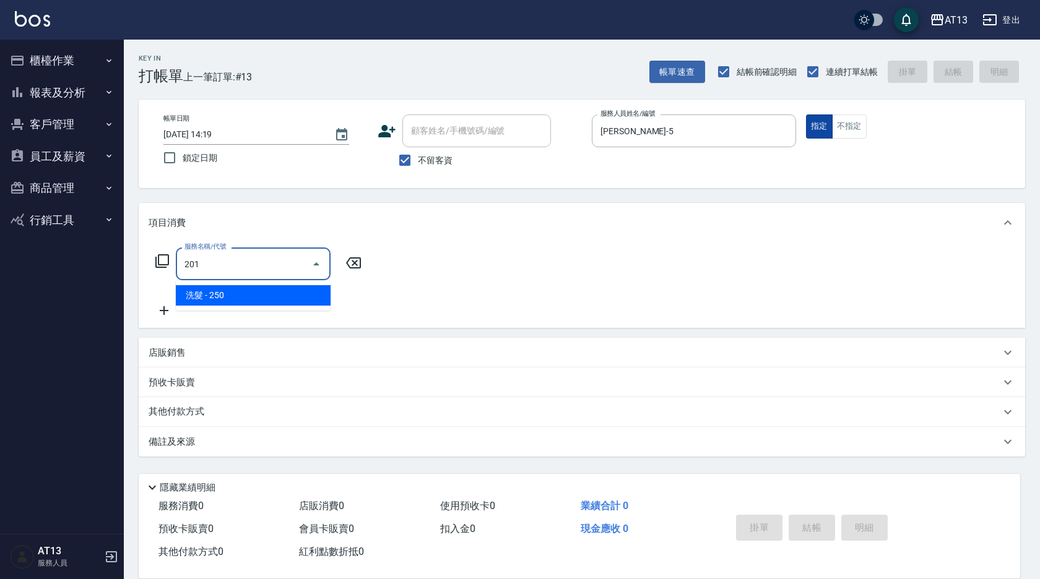
type input "洗髮(201)"
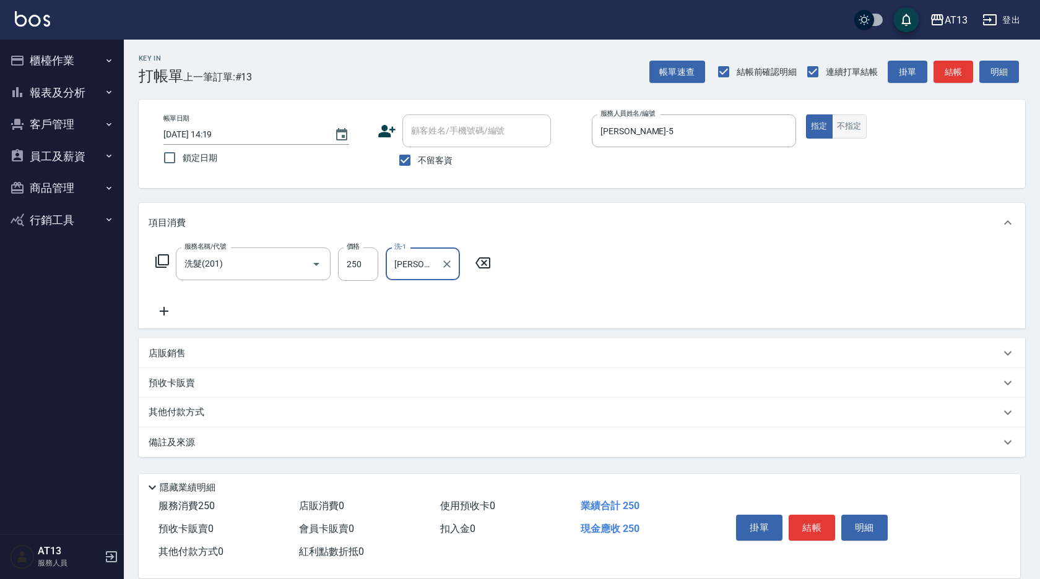
type input "[PERSON_NAME]-33"
click at [494, 127] on button "不指定" at bounding box center [849, 126] width 35 height 24
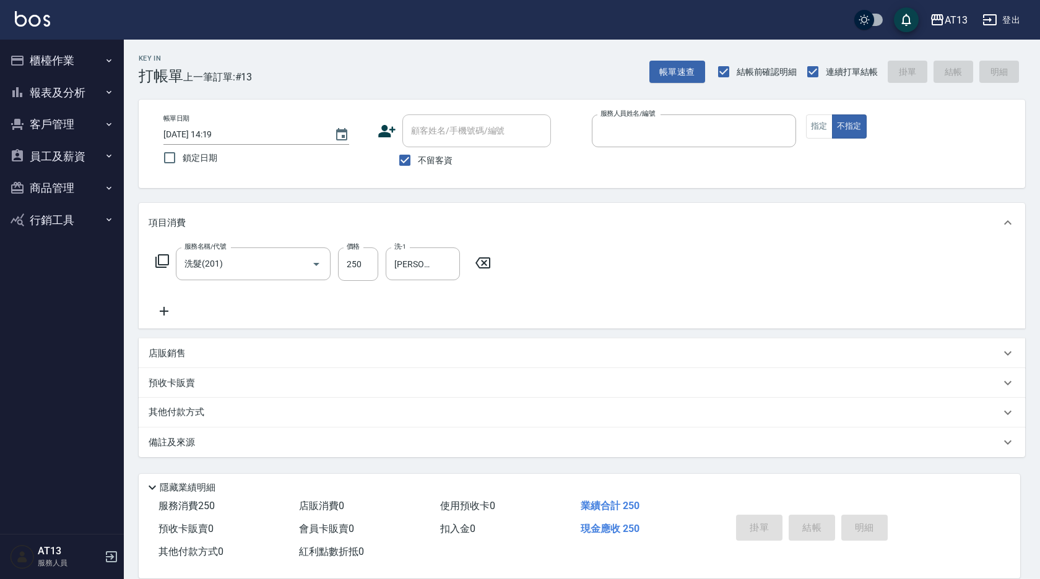
click at [494, 114] on button "不指定" at bounding box center [849, 126] width 35 height 24
type input "[DATE] 14:38"
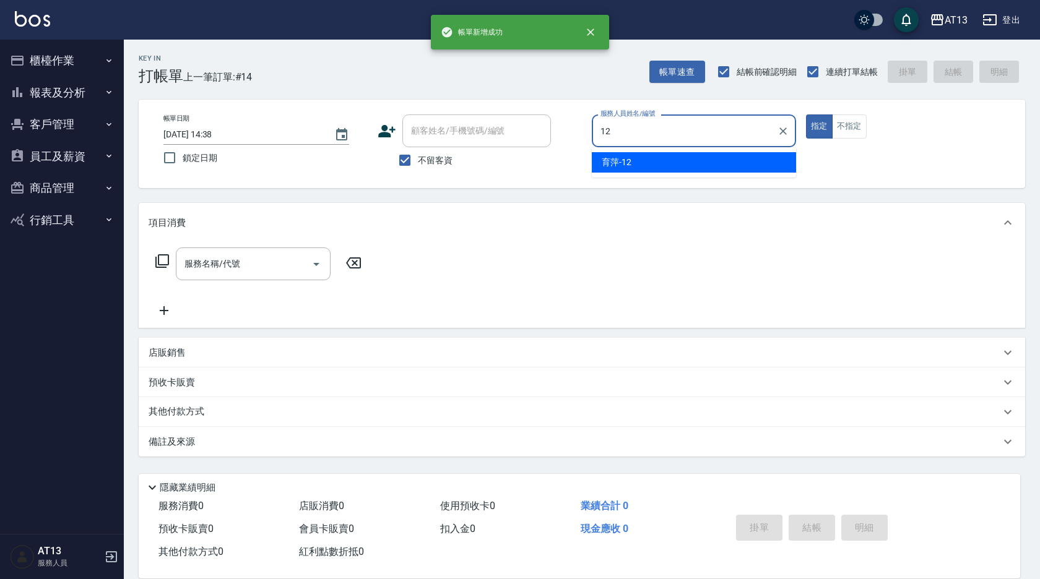
type input "育[PERSON_NAME]-12"
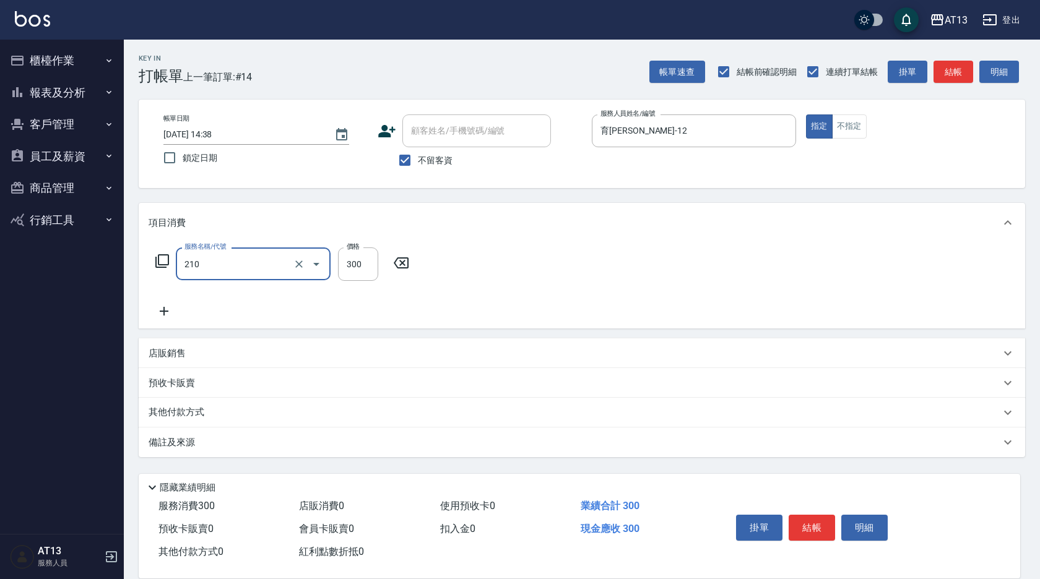
type input "歐娜洗髮精(210)"
type input "[PERSON_NAME]-29"
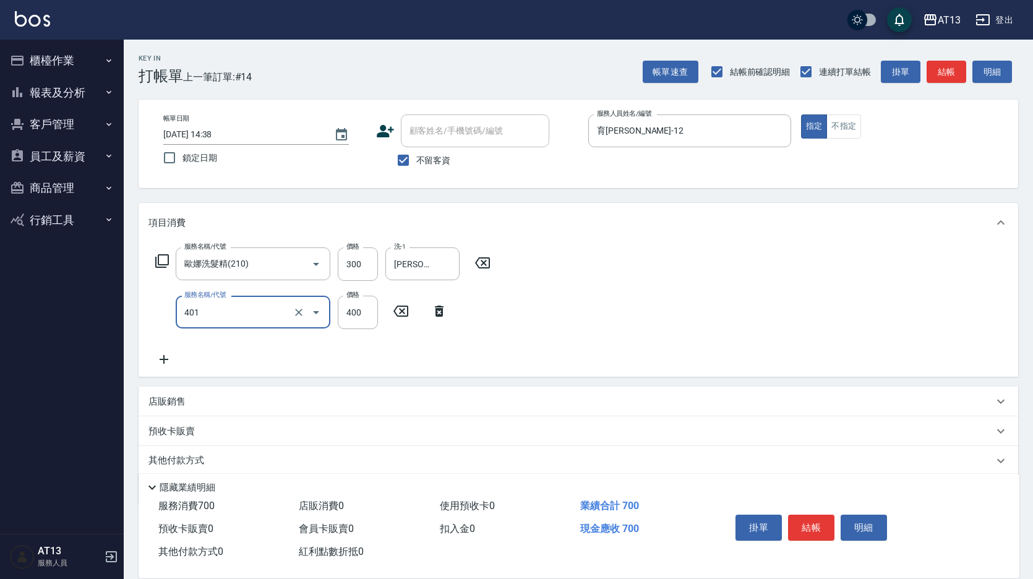
type input "剪髮(401)"
type input "500"
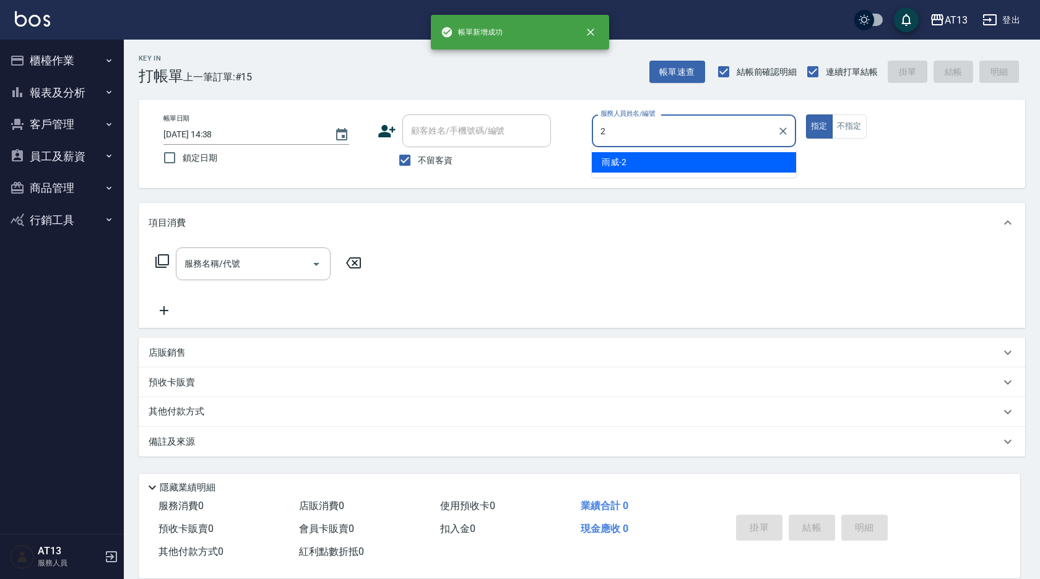
type input "雨威-2"
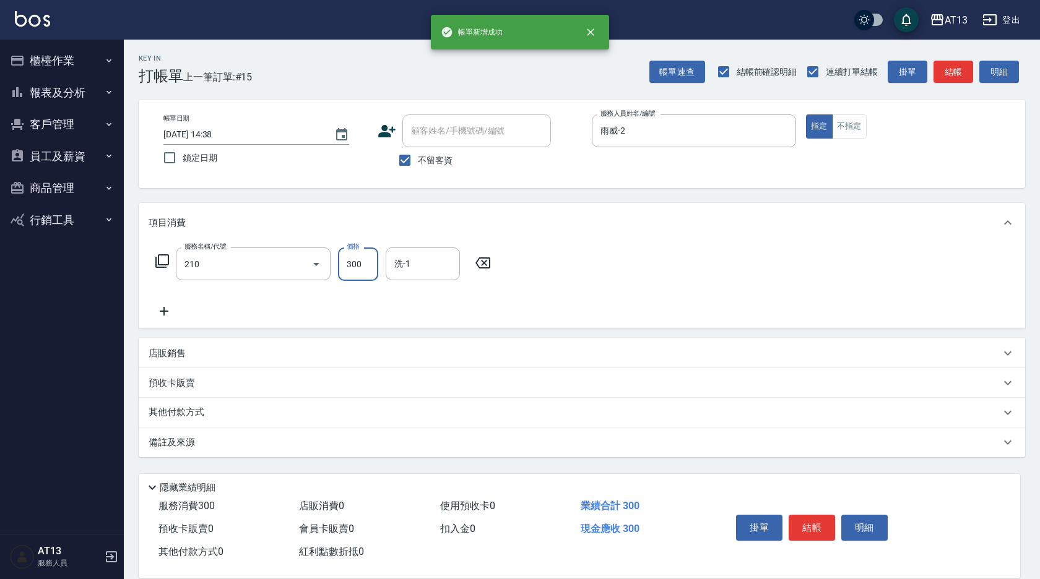
type input "歐娜洗髮精(210)"
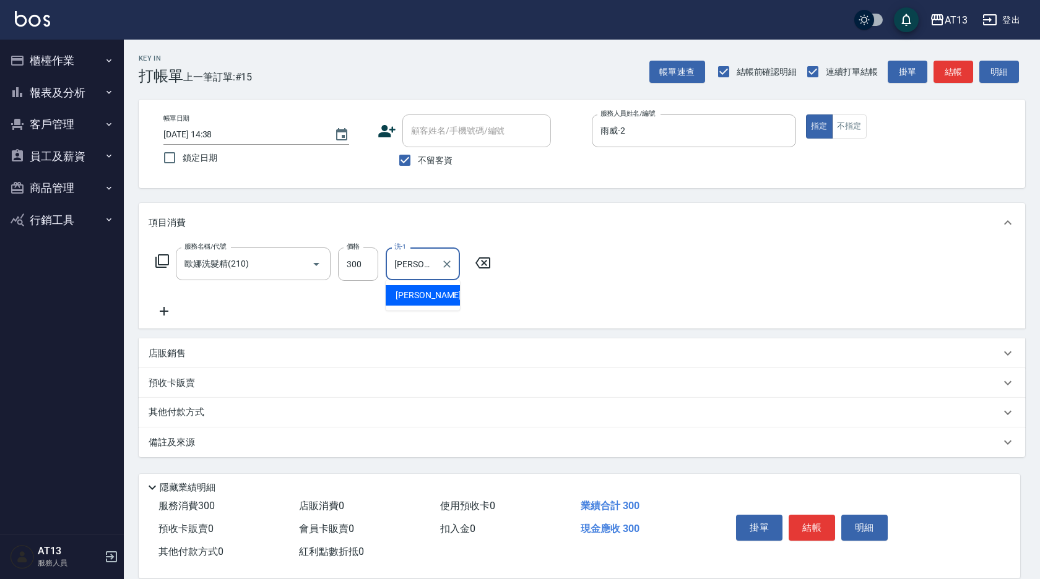
type input "[PERSON_NAME]-11"
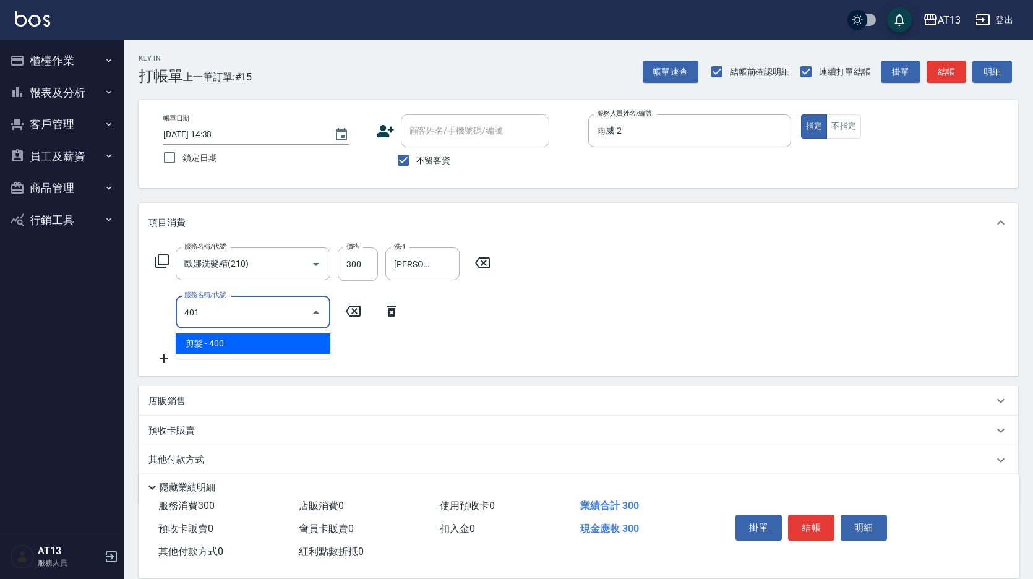
type input "剪髮(401)"
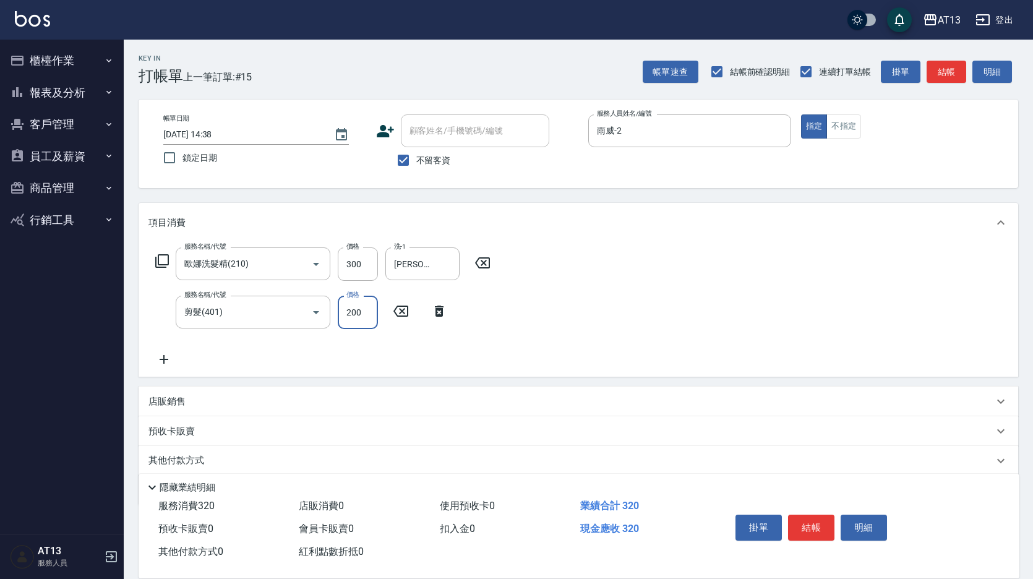
type input "200"
